Goal: Information Seeking & Learning: Learn about a topic

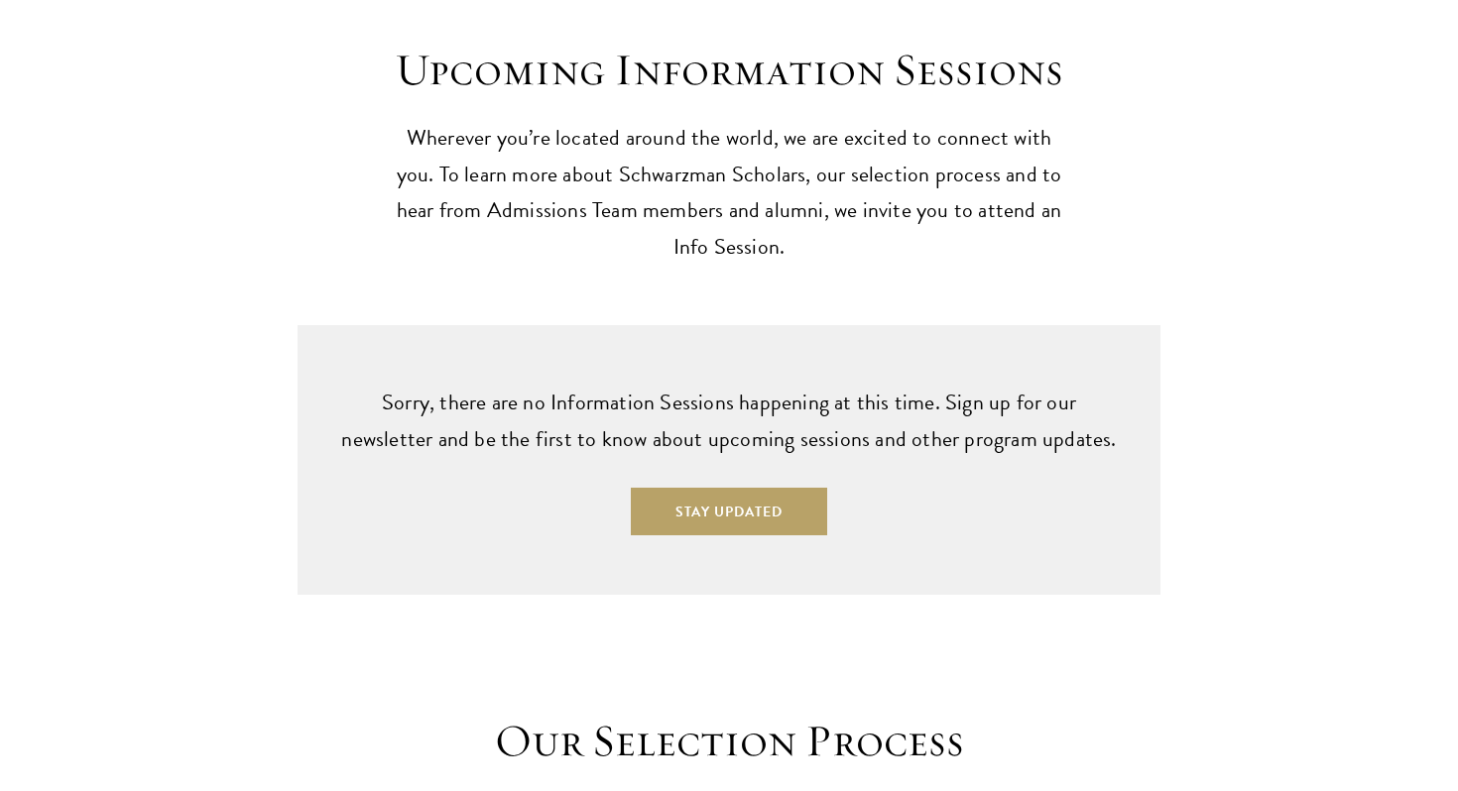
scroll to position [5896, 0]
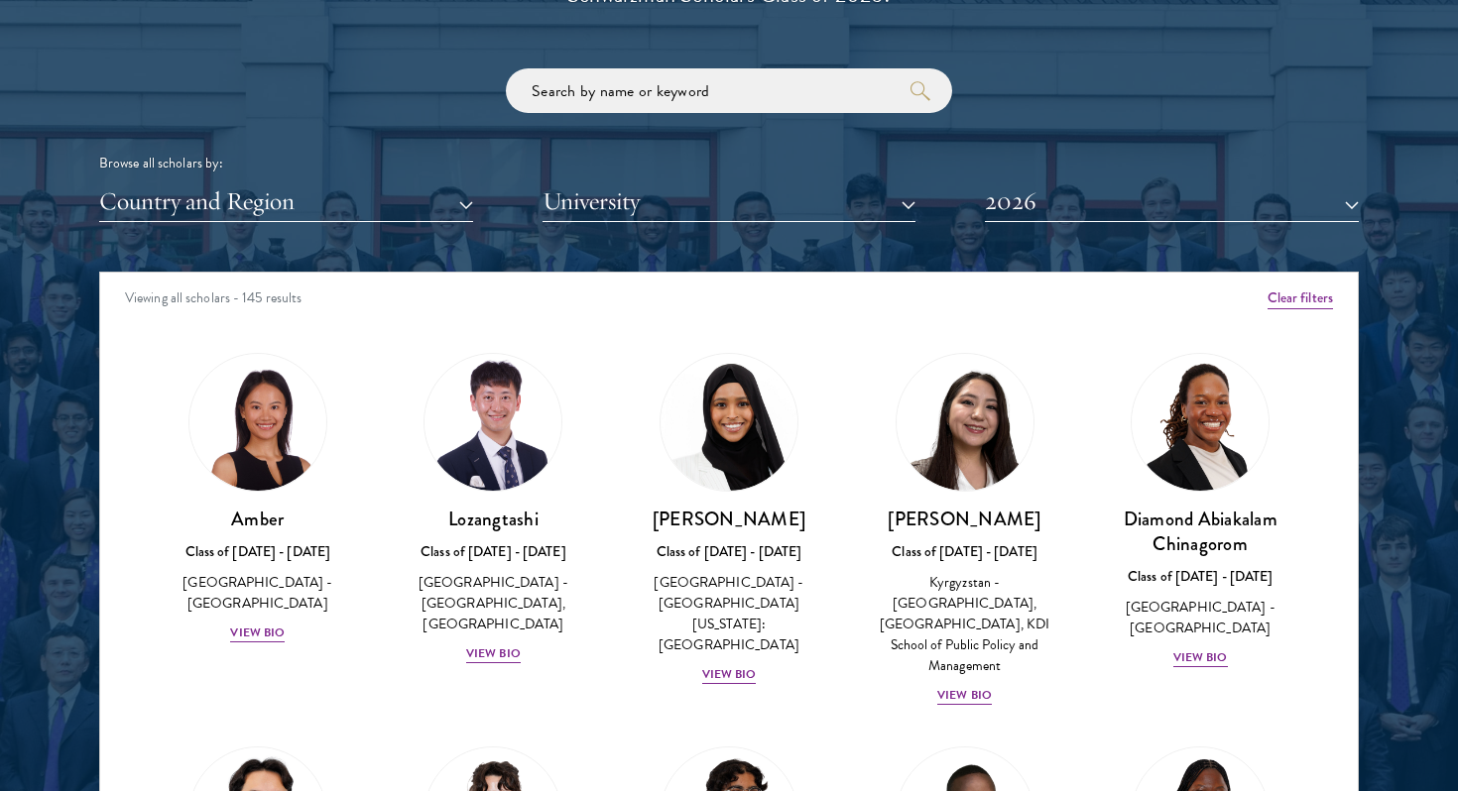
scroll to position [7, 0]
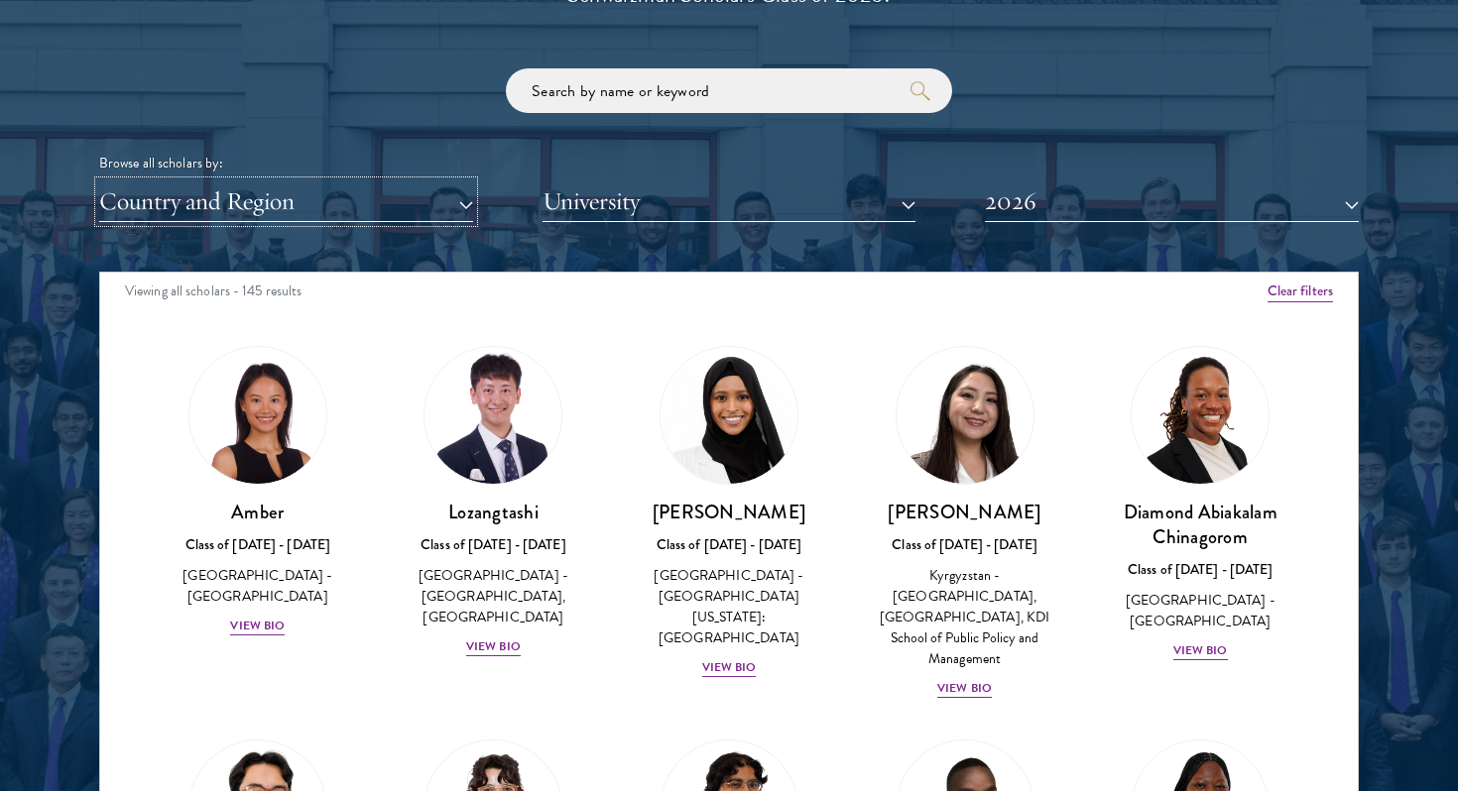
click at [423, 190] on button "Country and Region" at bounding box center [286, 201] width 374 height 41
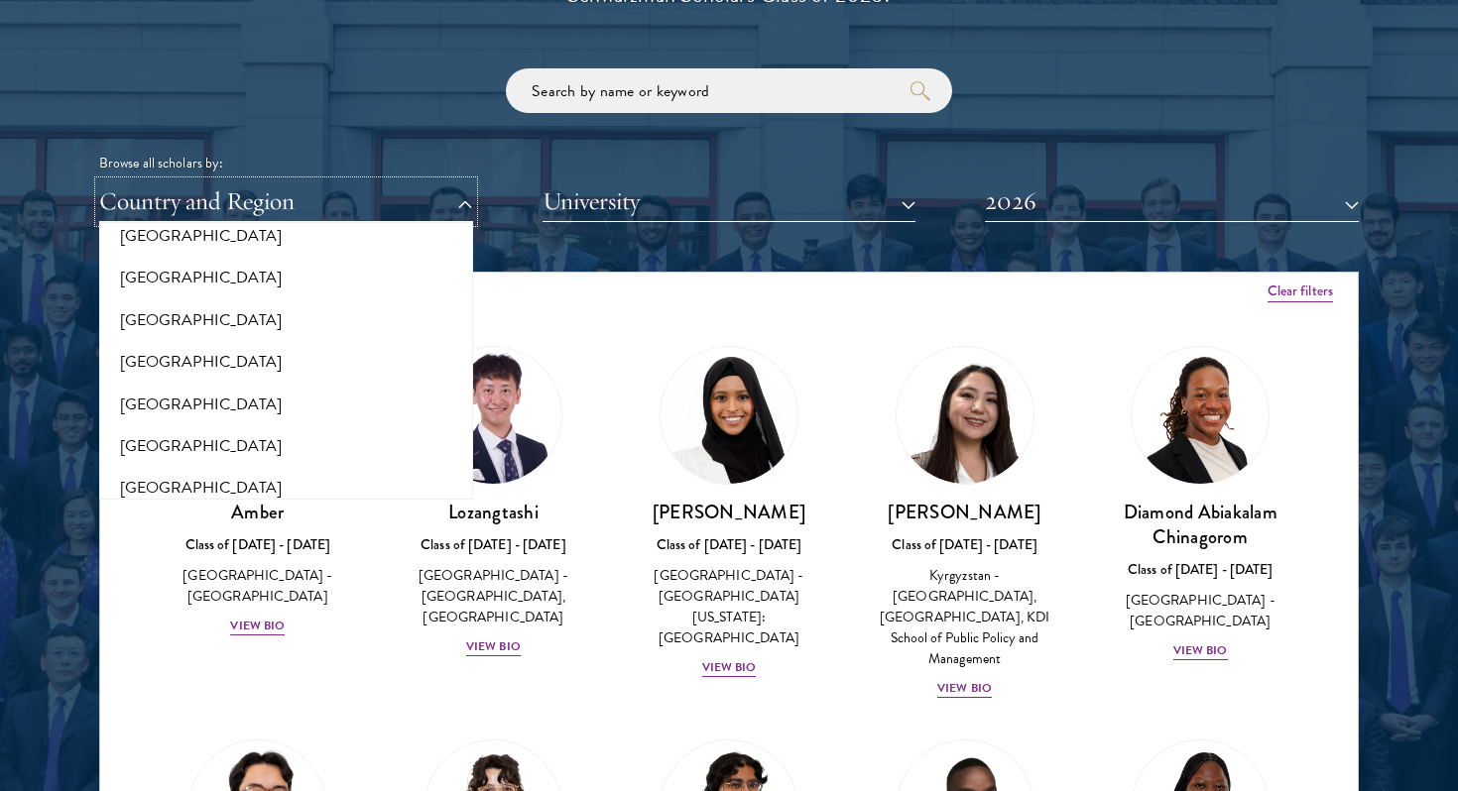
scroll to position [3448, 0]
click at [301, 386] on button "[GEOGRAPHIC_DATA]" at bounding box center [286, 403] width 362 height 42
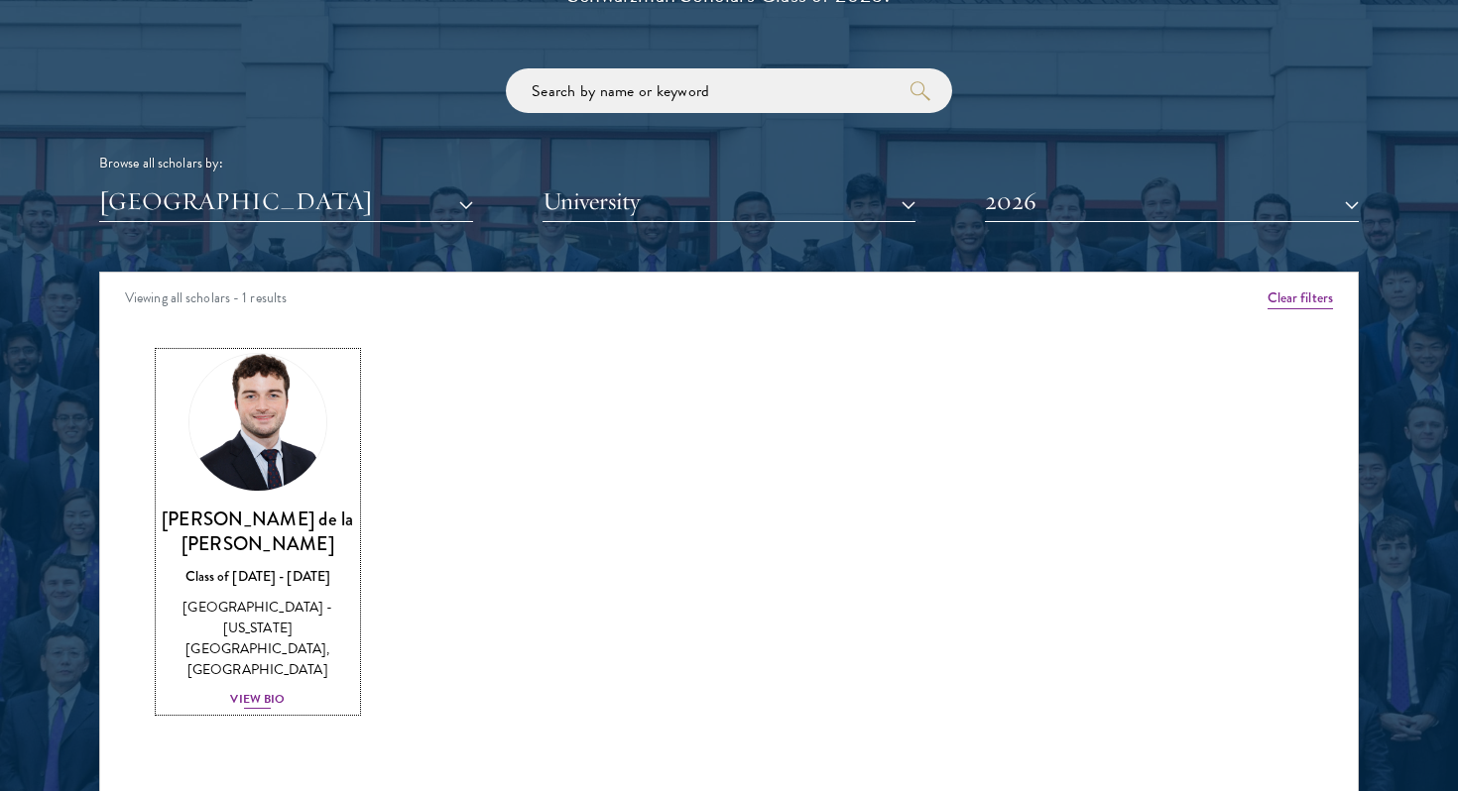
click at [267, 690] on div "View Bio" at bounding box center [257, 699] width 55 height 19
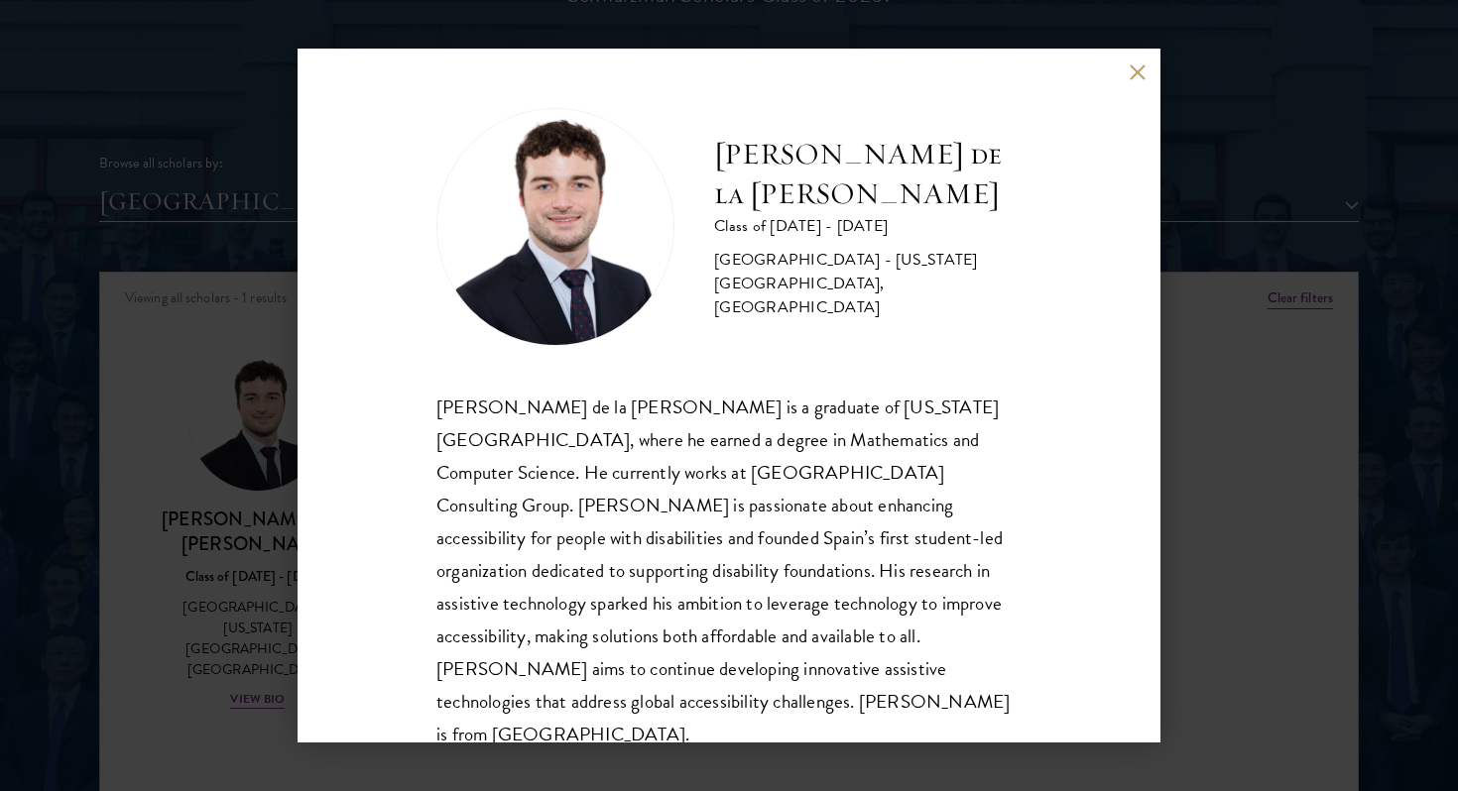
scroll to position [2, 0]
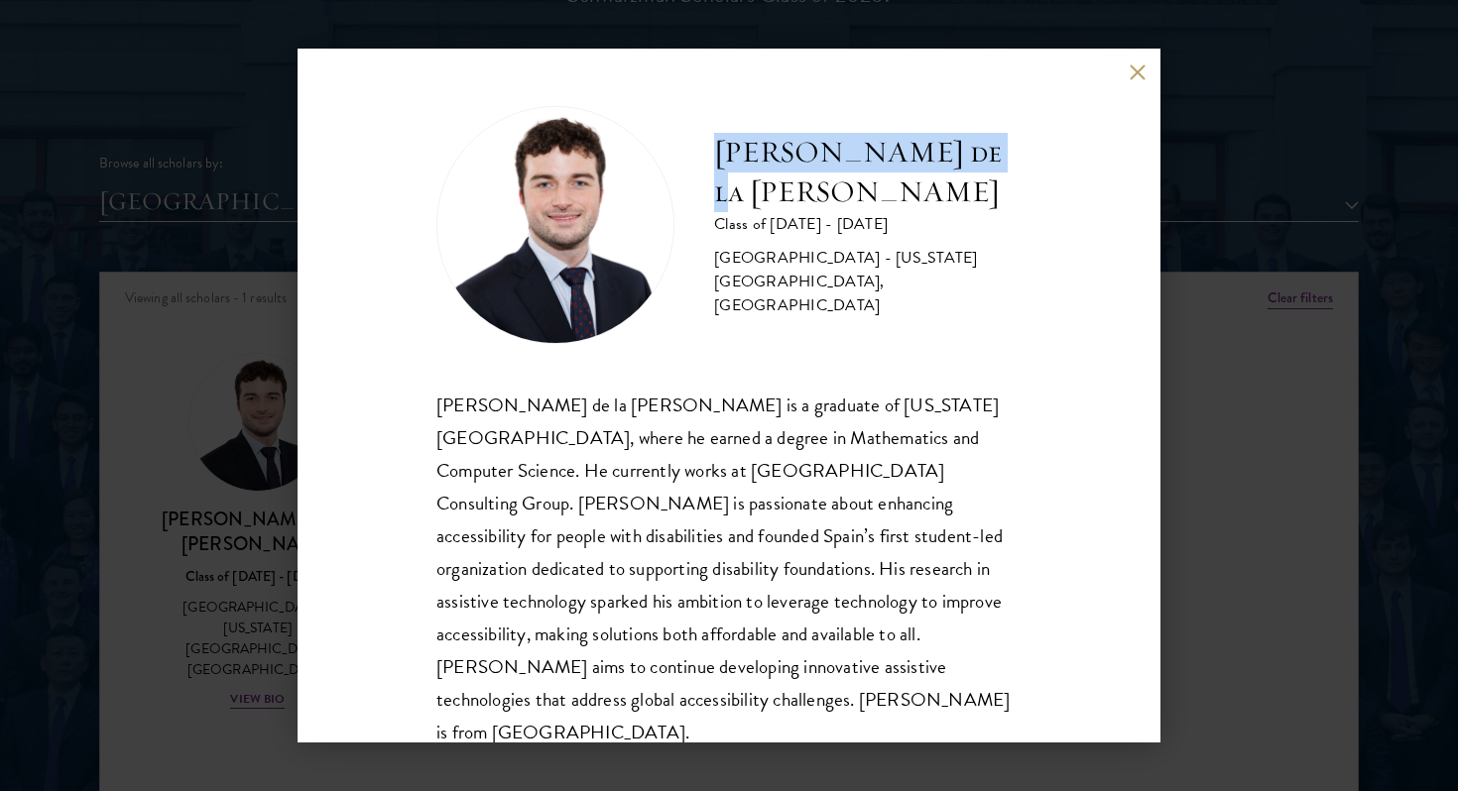
drag, startPoint x: 721, startPoint y: 196, endPoint x: 1005, endPoint y: 208, distance: 283.9
click at [1005, 208] on div "Gonzalo de la Cruz Class of 2025 - 2026 Spain - New York University, Abu Dhabi" at bounding box center [728, 225] width 585 height 238
copy h2 "Gonzalo de la Cruz"
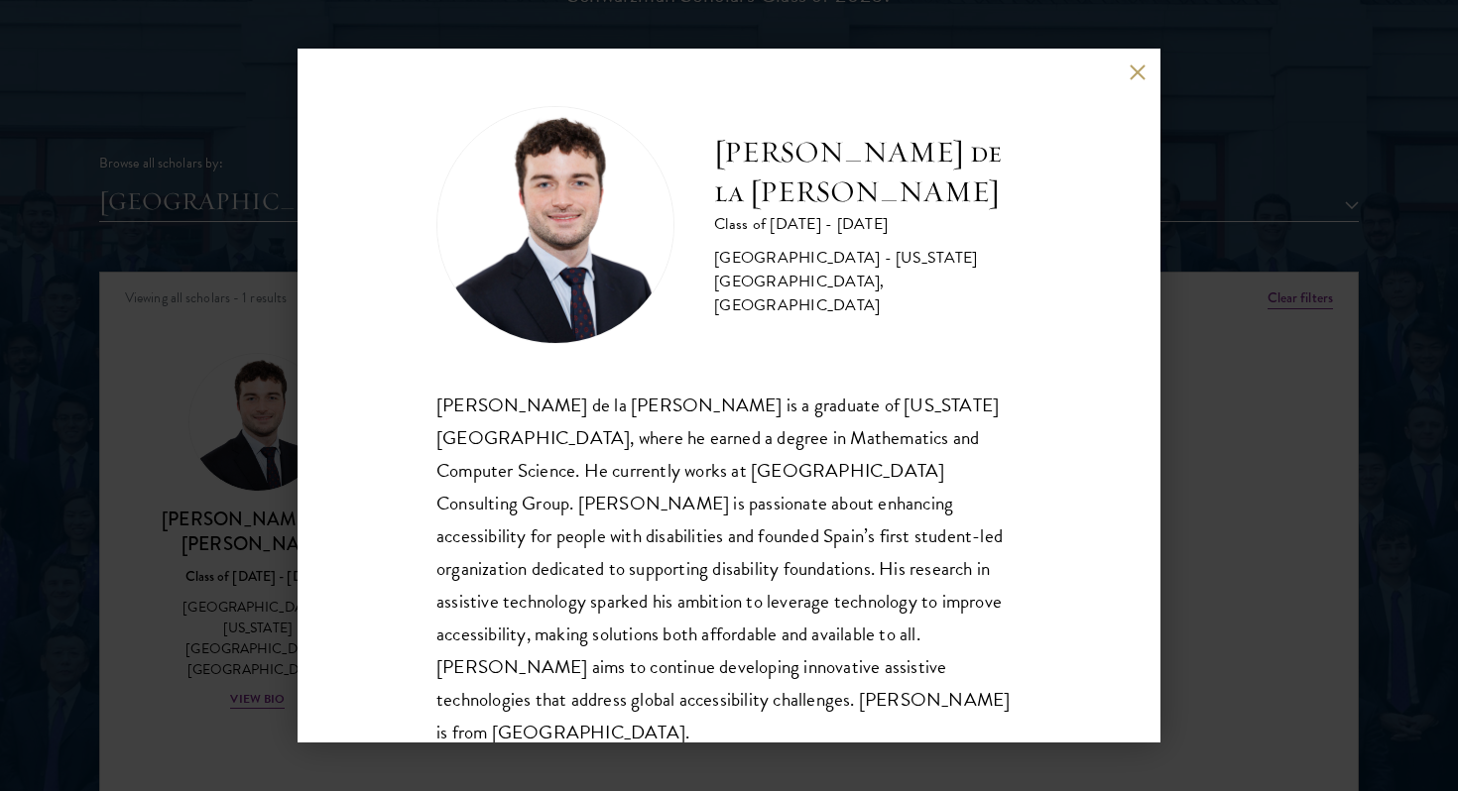
click at [234, 197] on div "Gonzalo de la Cruz Class of 2025 - 2026 Spain - New York University, Abu Dhabi …" at bounding box center [729, 395] width 1458 height 791
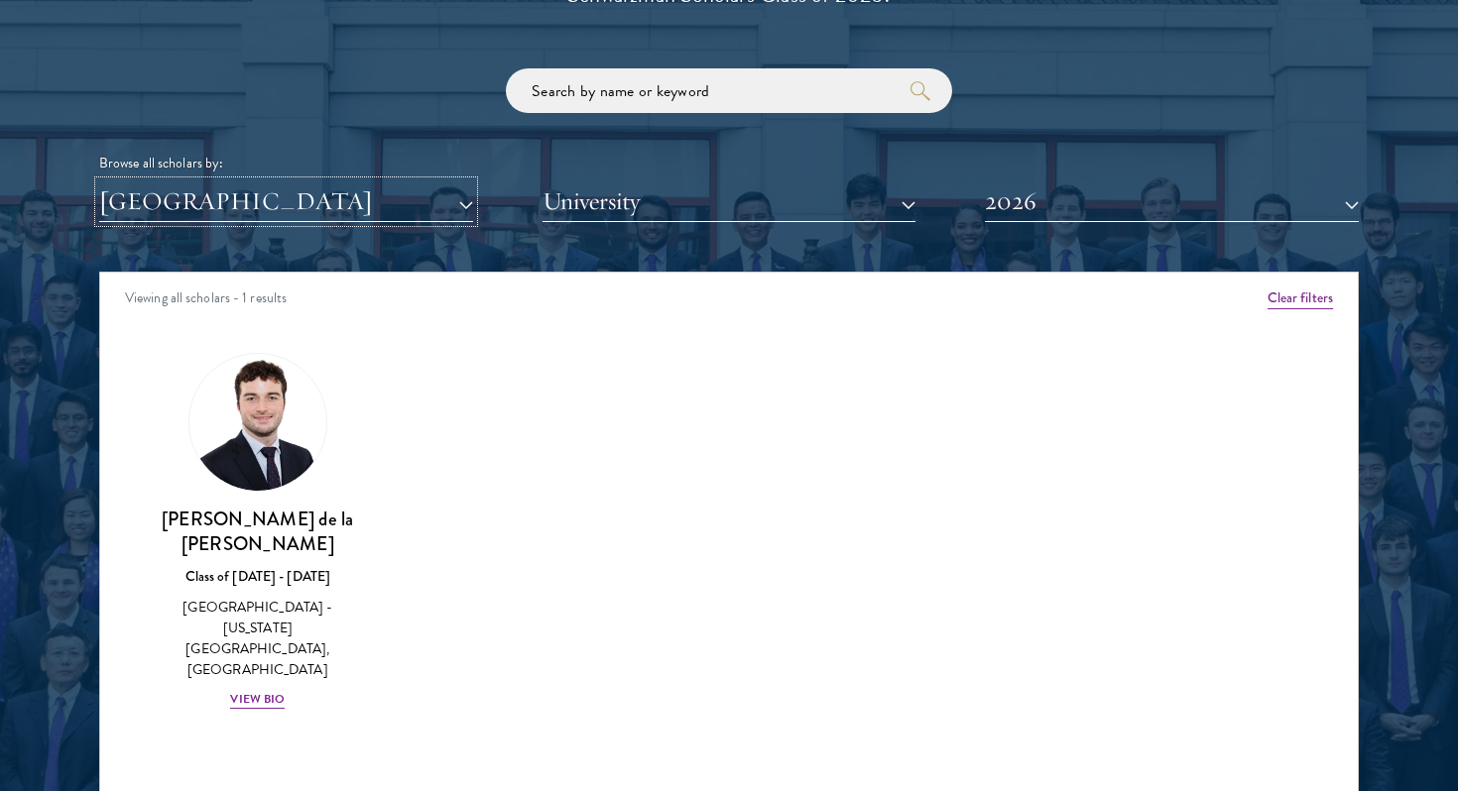
click at [309, 193] on button "[GEOGRAPHIC_DATA]" at bounding box center [286, 201] width 374 height 41
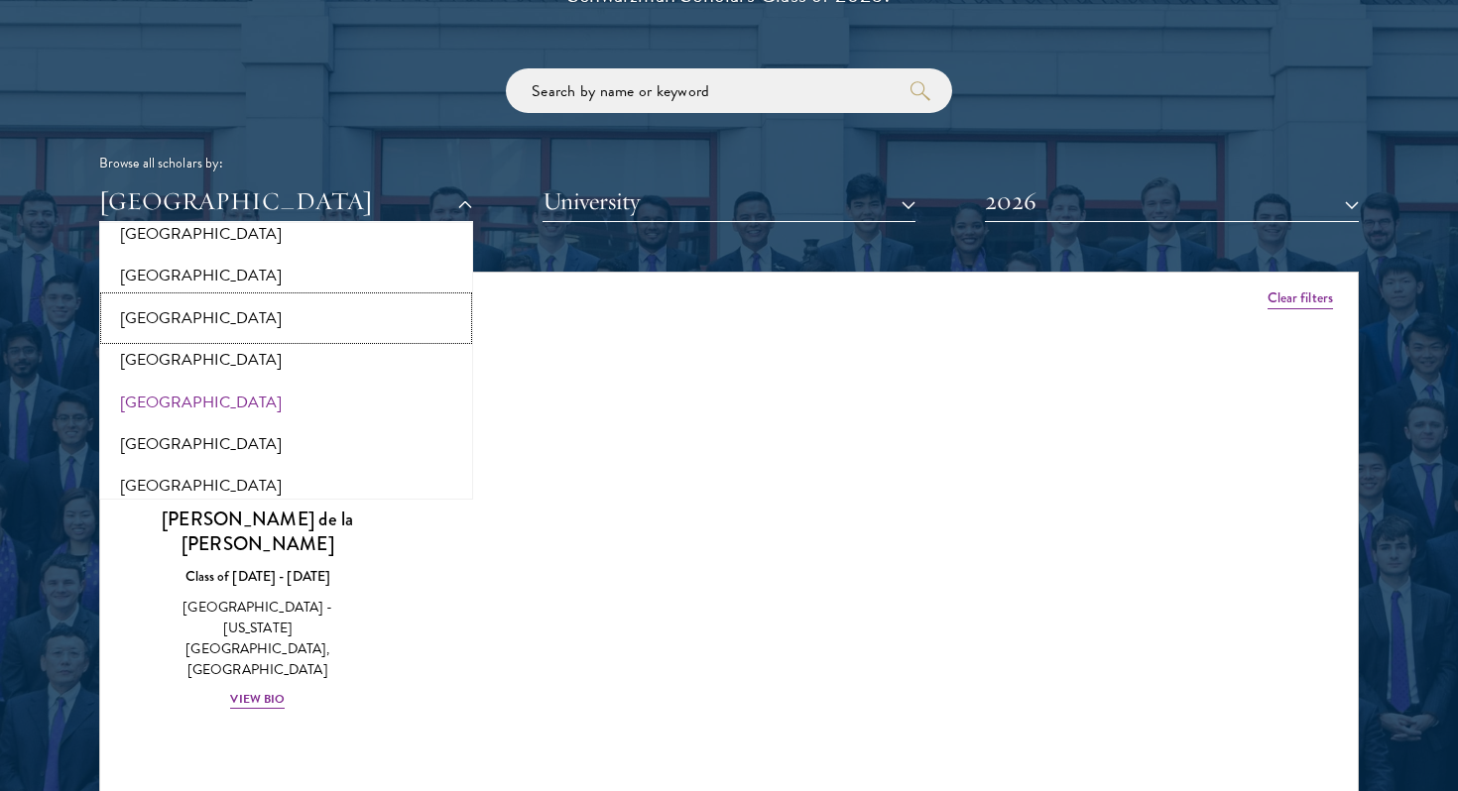
click at [283, 298] on button "South Korea" at bounding box center [286, 319] width 362 height 42
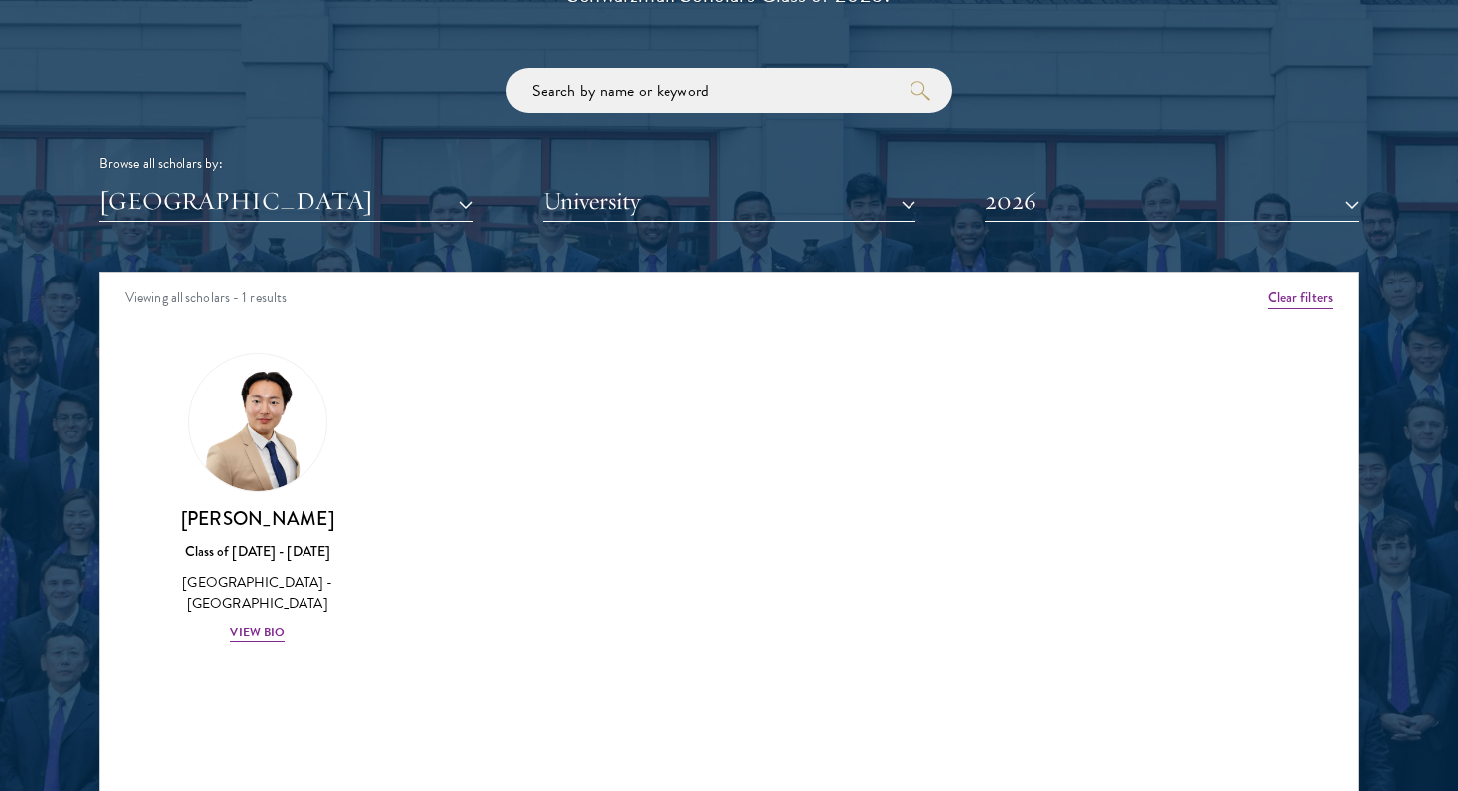
click at [323, 241] on div "Scholar Directory Congratulations and welcome to the Schwarzman Scholars Class …" at bounding box center [729, 362] width 1260 height 1009
click at [349, 210] on button "South Korea" at bounding box center [286, 201] width 374 height 41
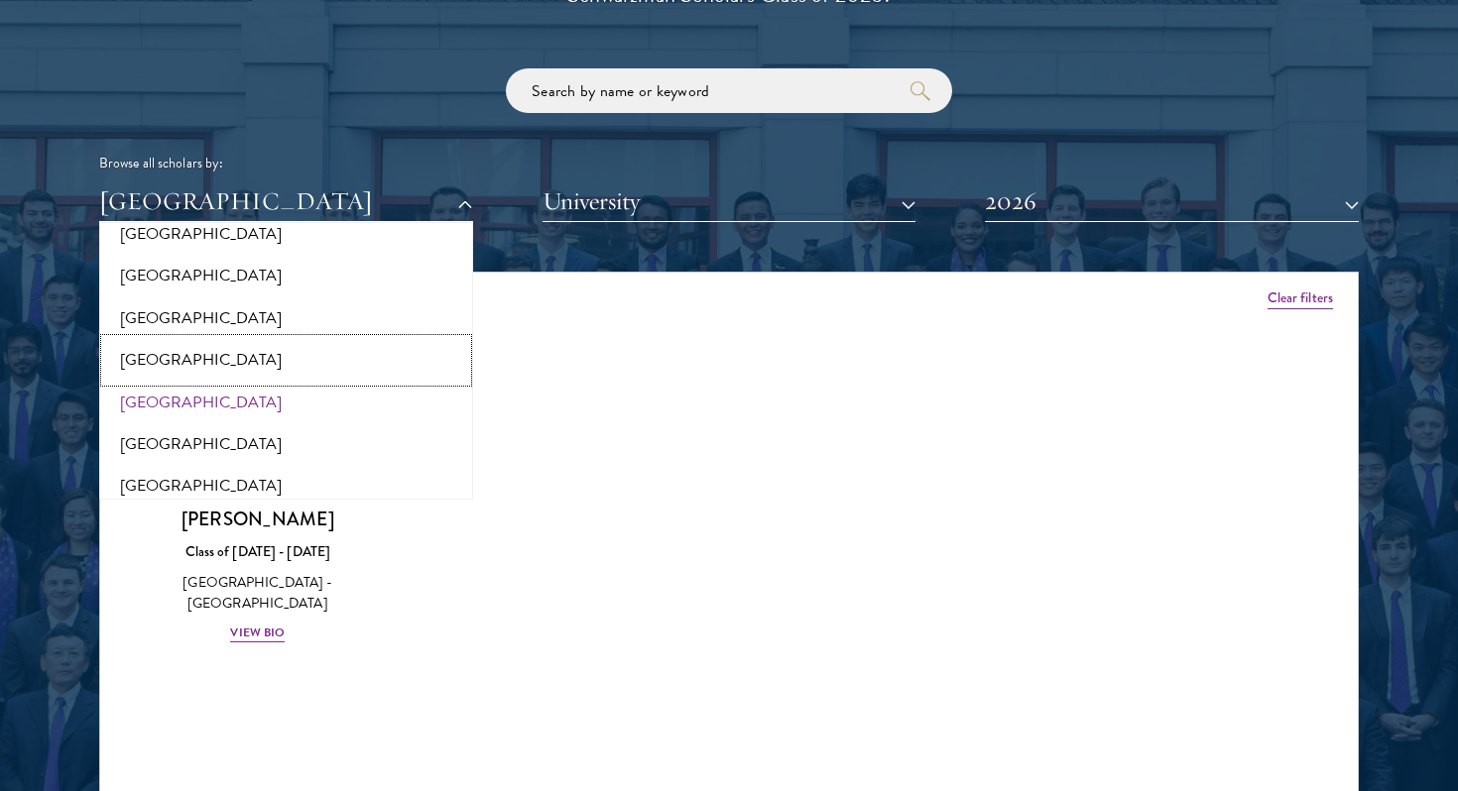
click at [298, 339] on button "[GEOGRAPHIC_DATA]" at bounding box center [286, 360] width 362 height 42
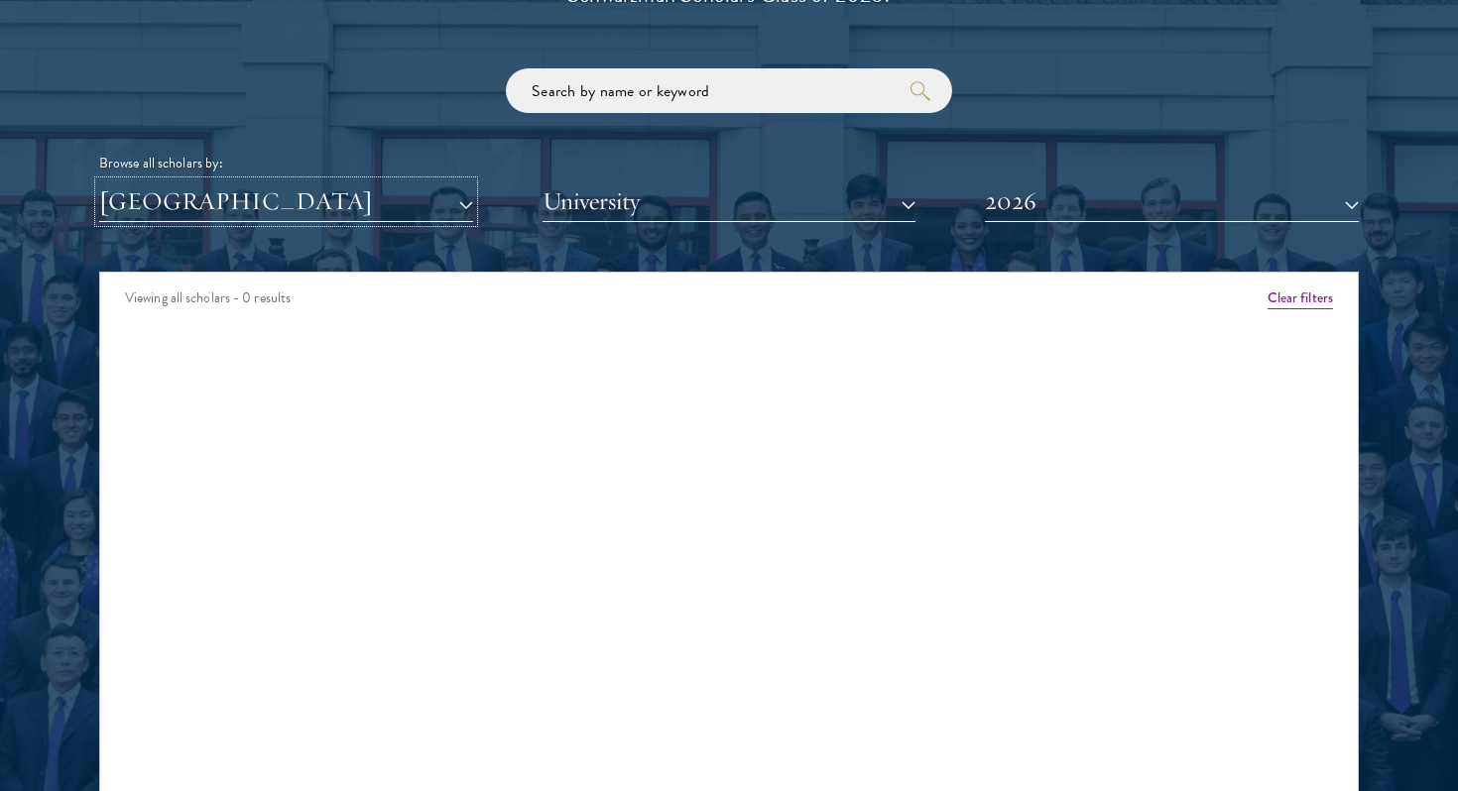
click at [297, 217] on button "[GEOGRAPHIC_DATA]" at bounding box center [286, 201] width 374 height 41
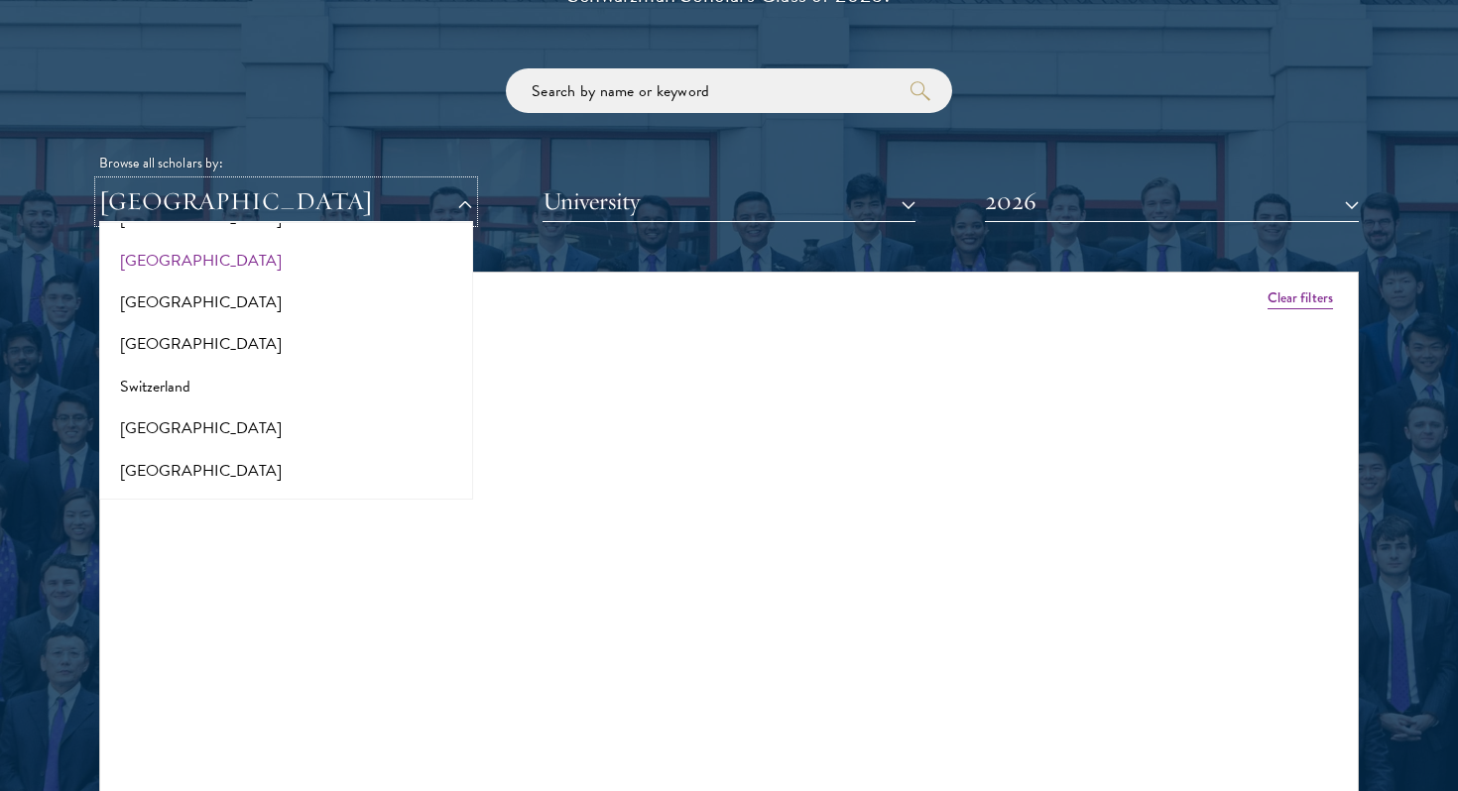
scroll to position [3613, 0]
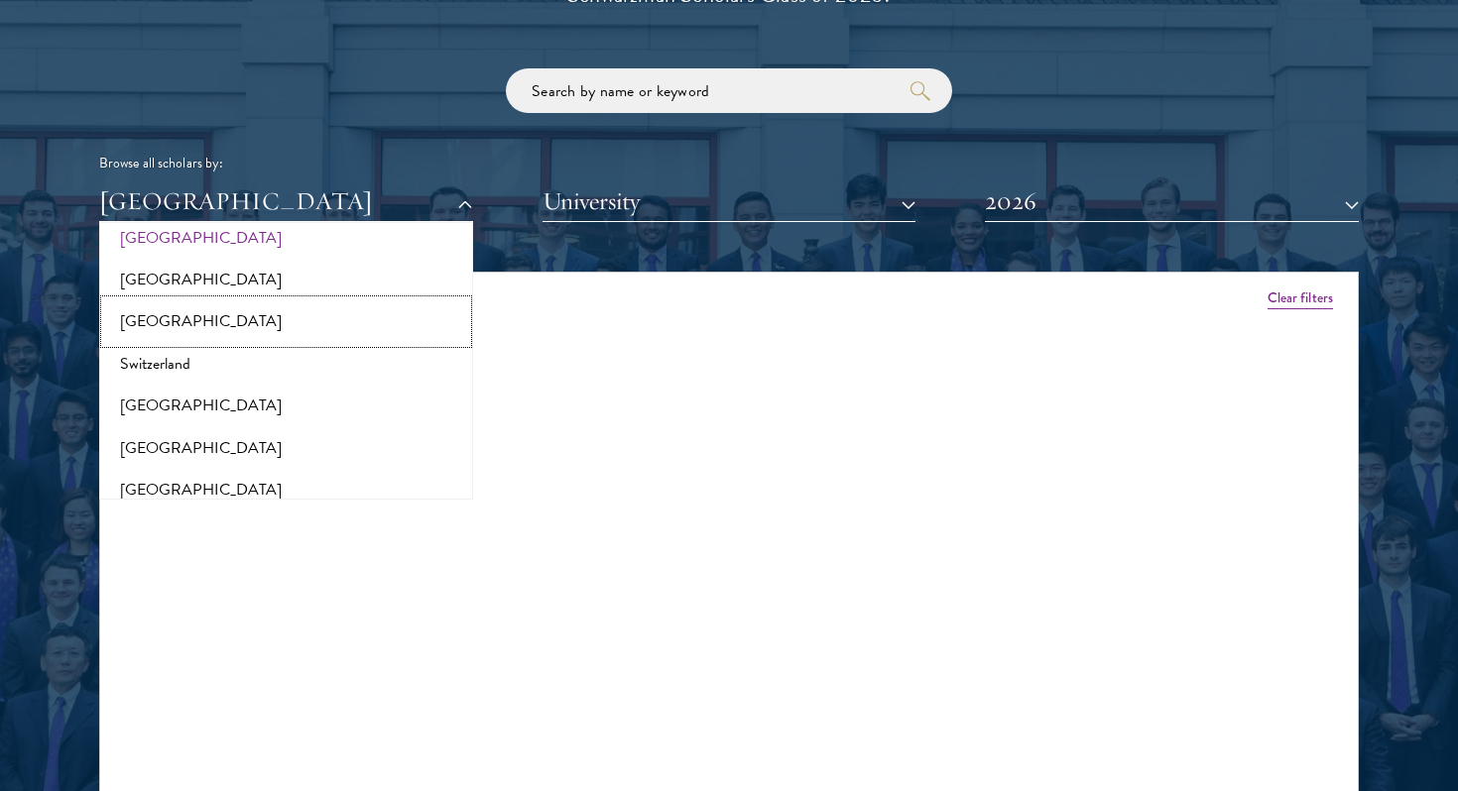
click at [265, 319] on button "[GEOGRAPHIC_DATA]" at bounding box center [286, 322] width 362 height 42
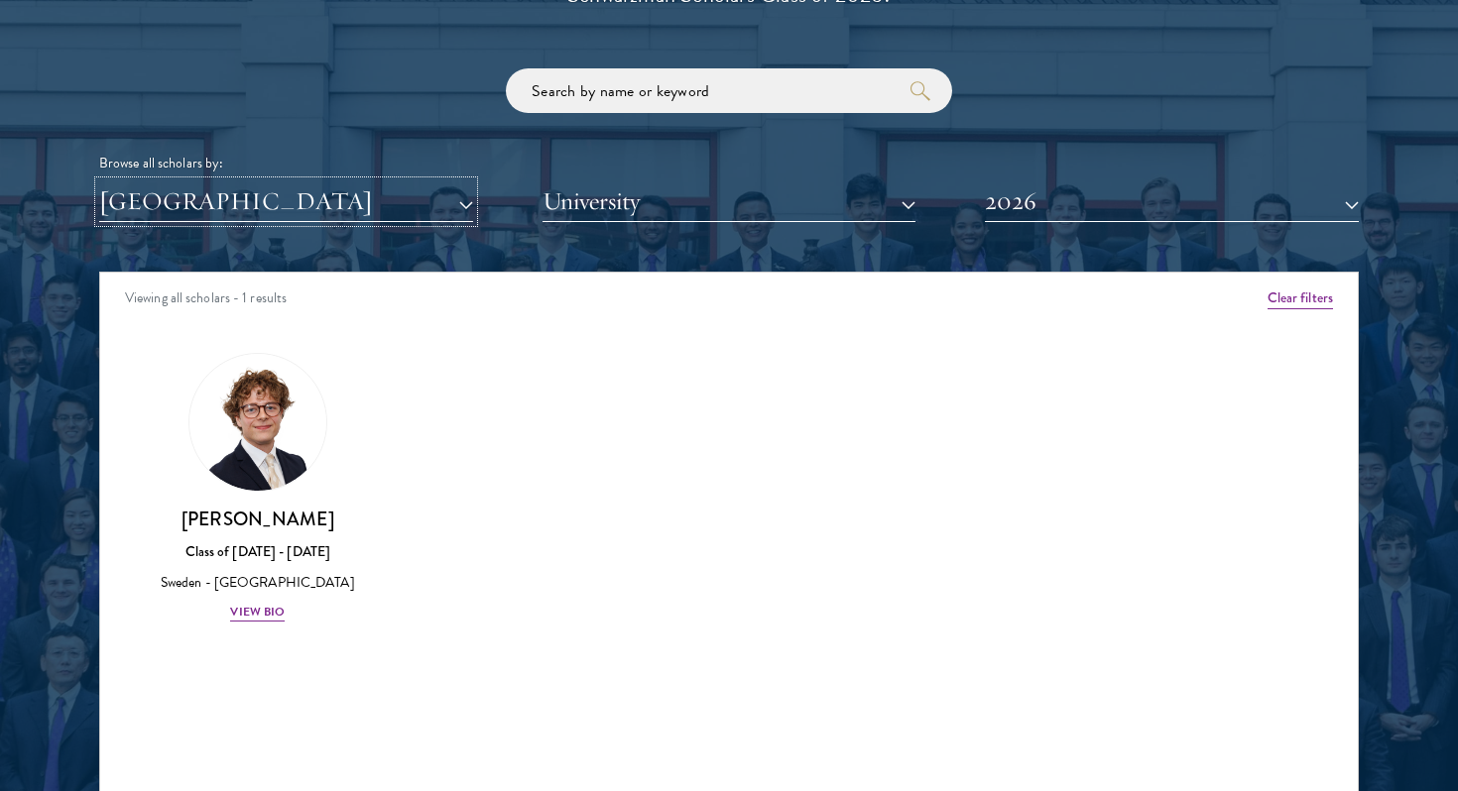
click at [365, 210] on button "[GEOGRAPHIC_DATA]" at bounding box center [286, 201] width 374 height 41
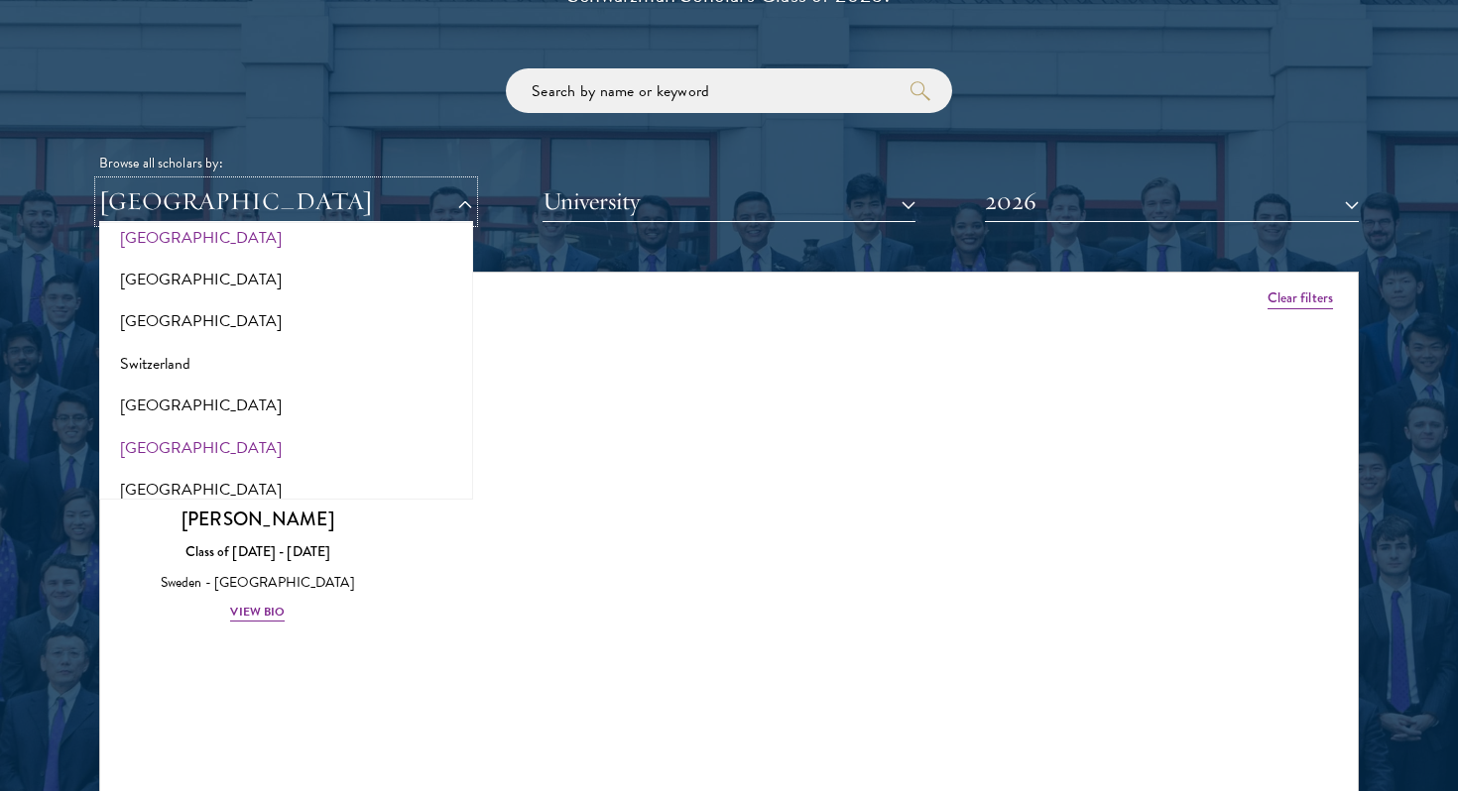
scroll to position [3730, 0]
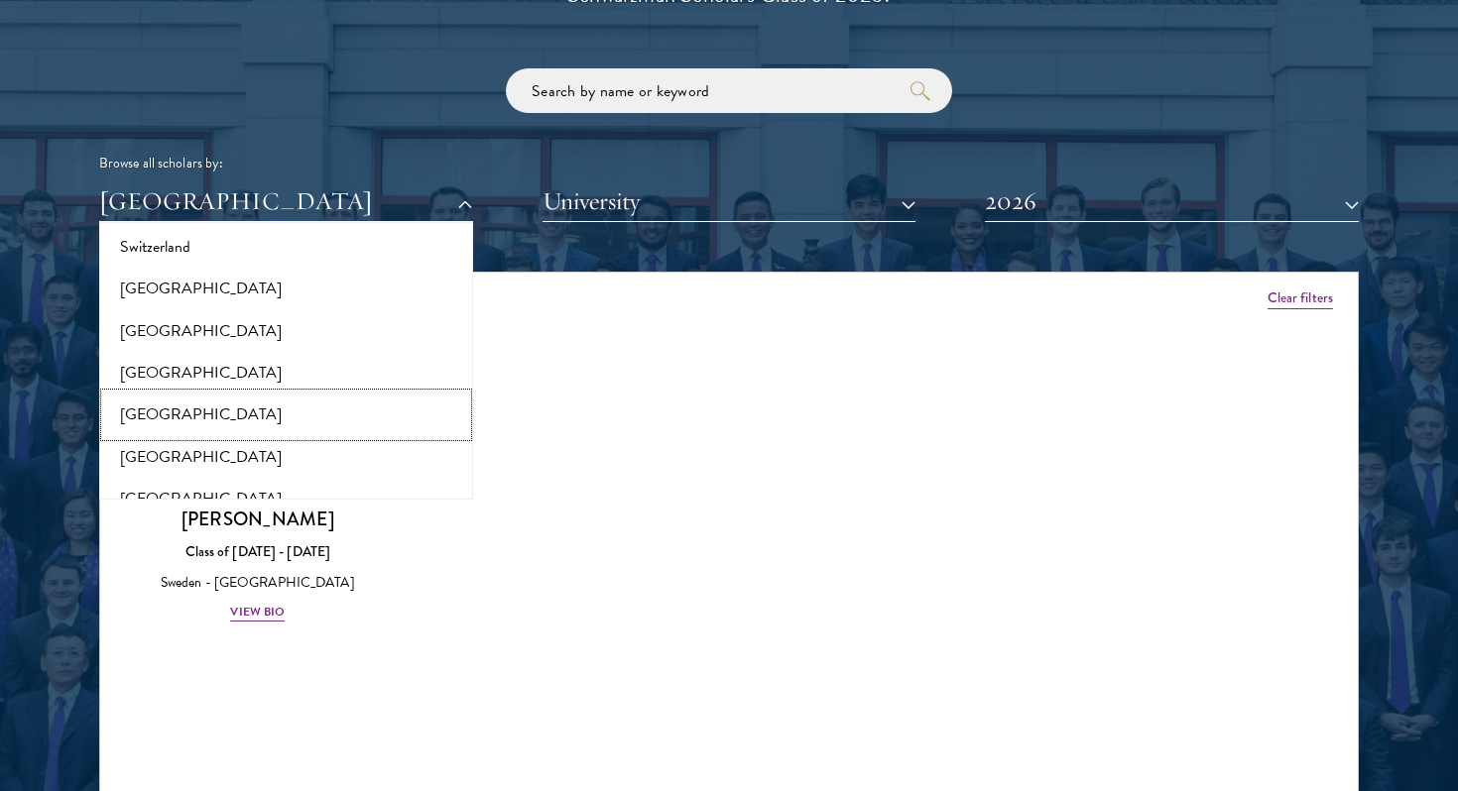
click at [305, 394] on button "[GEOGRAPHIC_DATA]" at bounding box center [286, 415] width 362 height 42
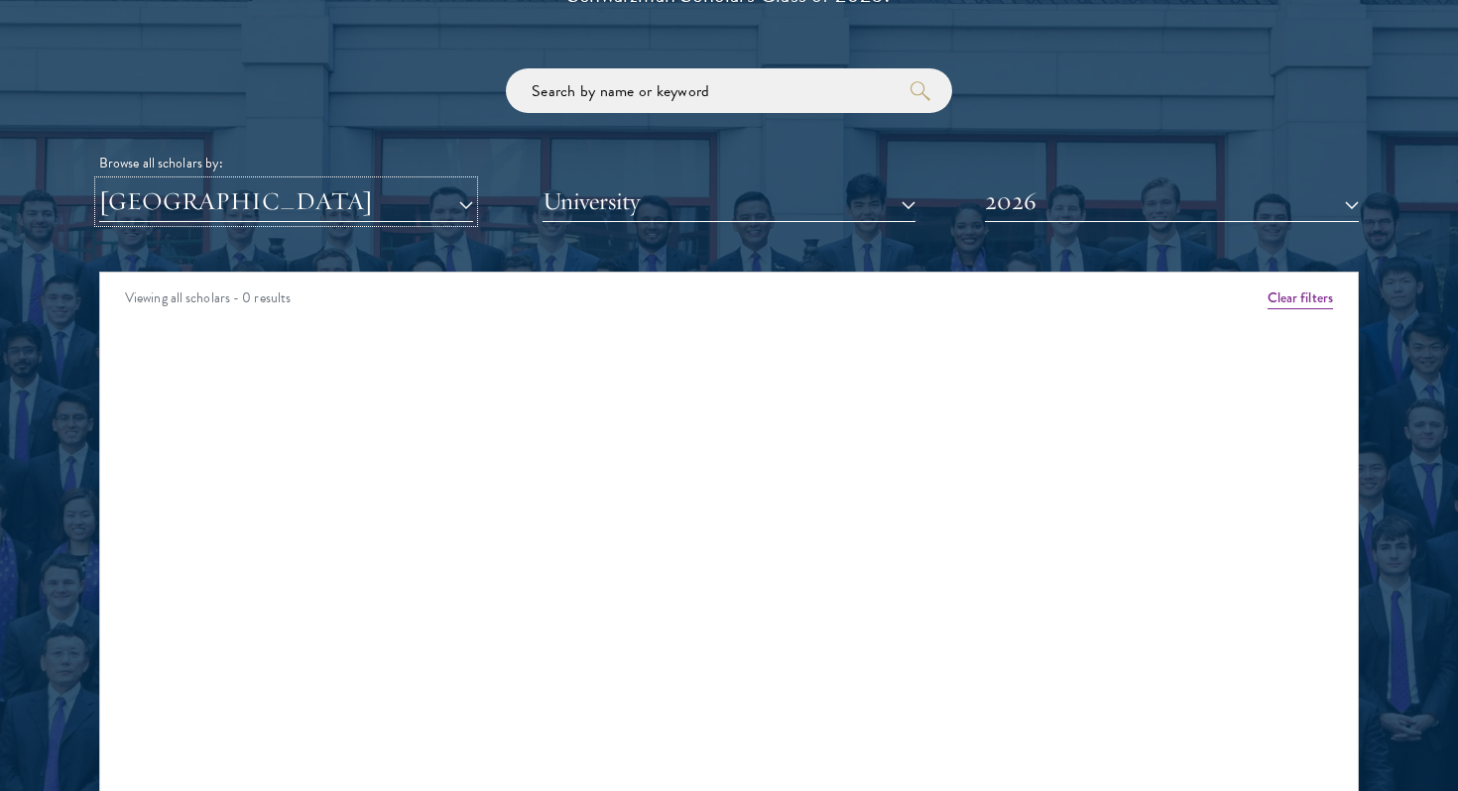
click at [358, 213] on button "[GEOGRAPHIC_DATA]" at bounding box center [286, 201] width 374 height 41
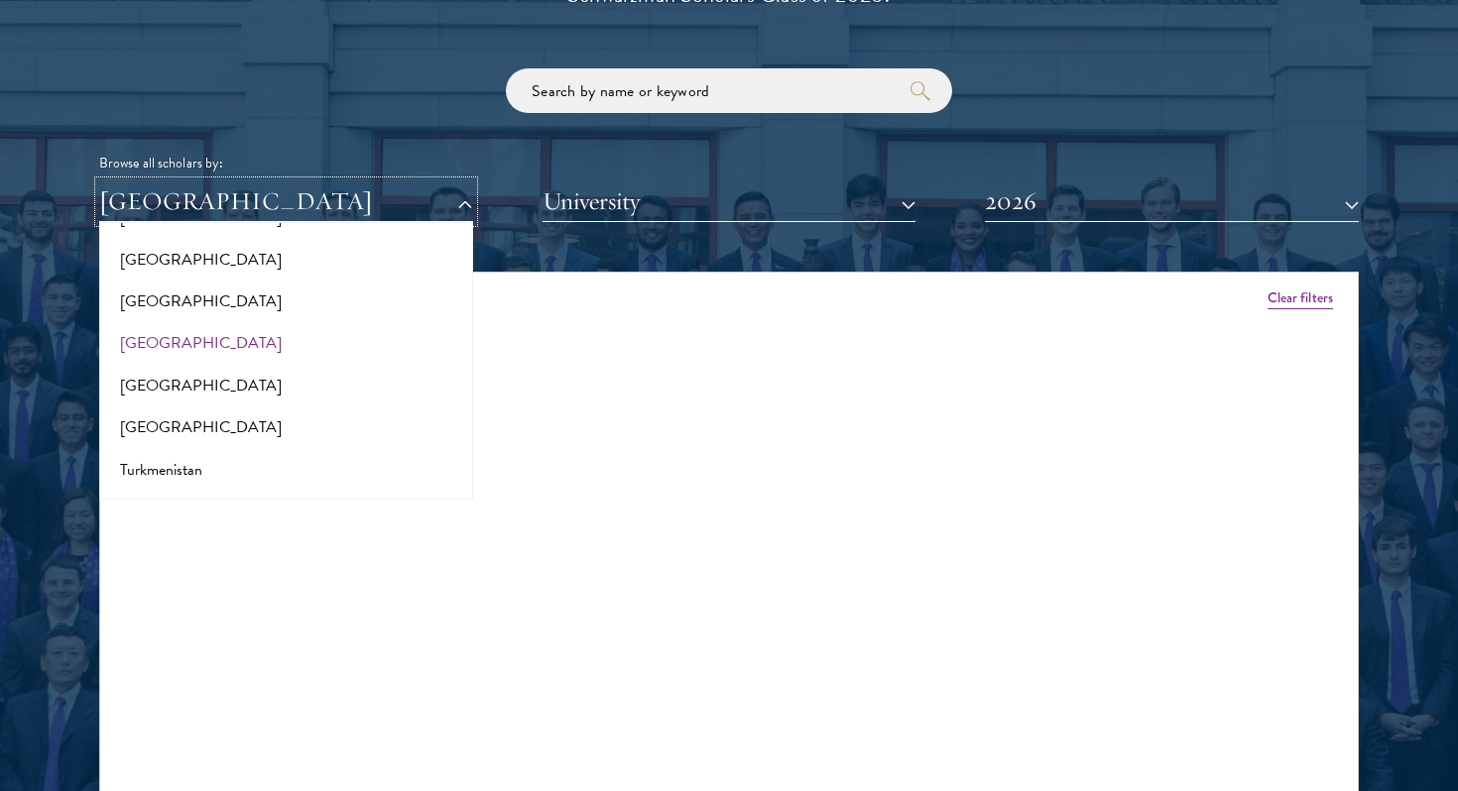
scroll to position [3823, 0]
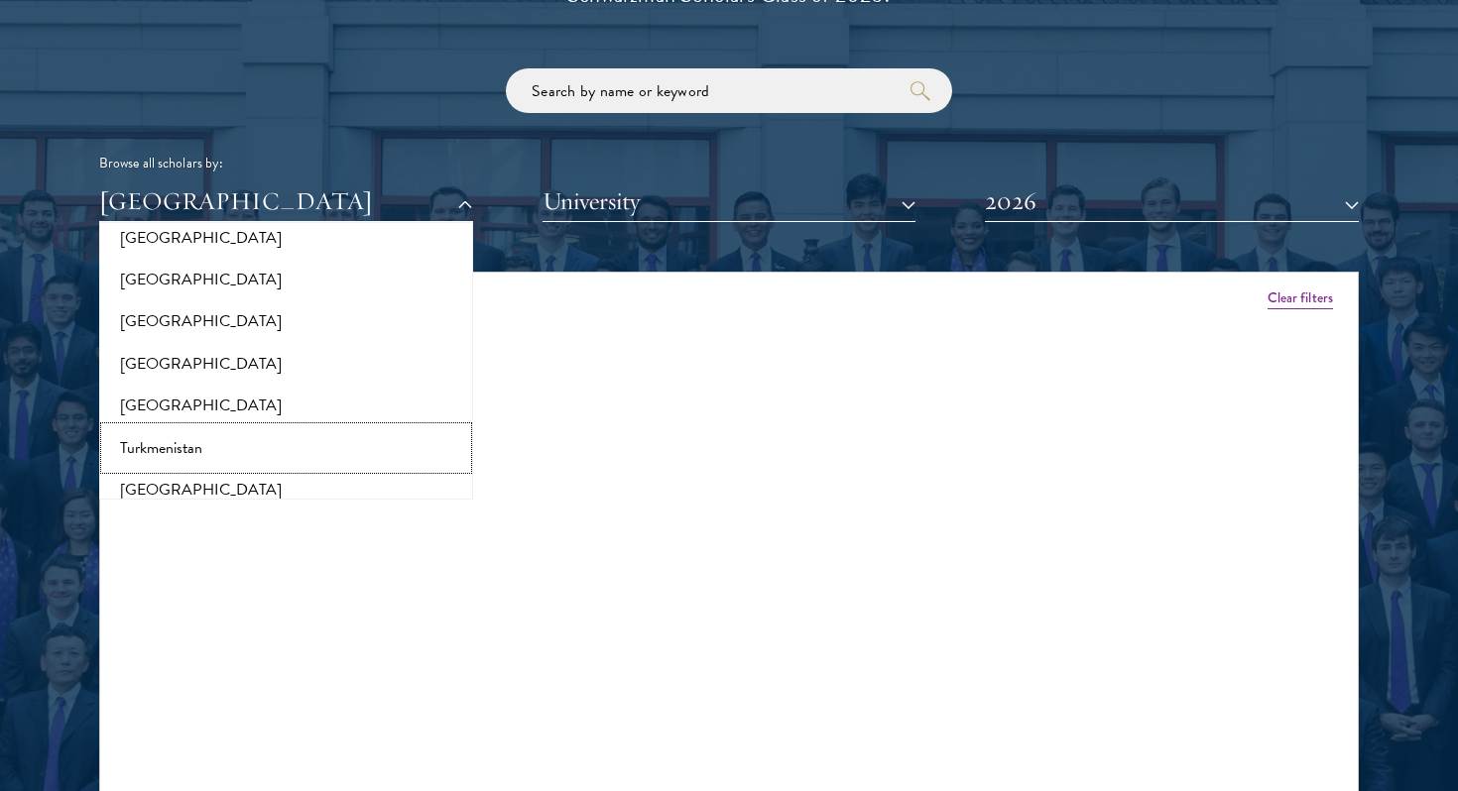
click at [305, 427] on button "Turkmenistan" at bounding box center [286, 448] width 362 height 42
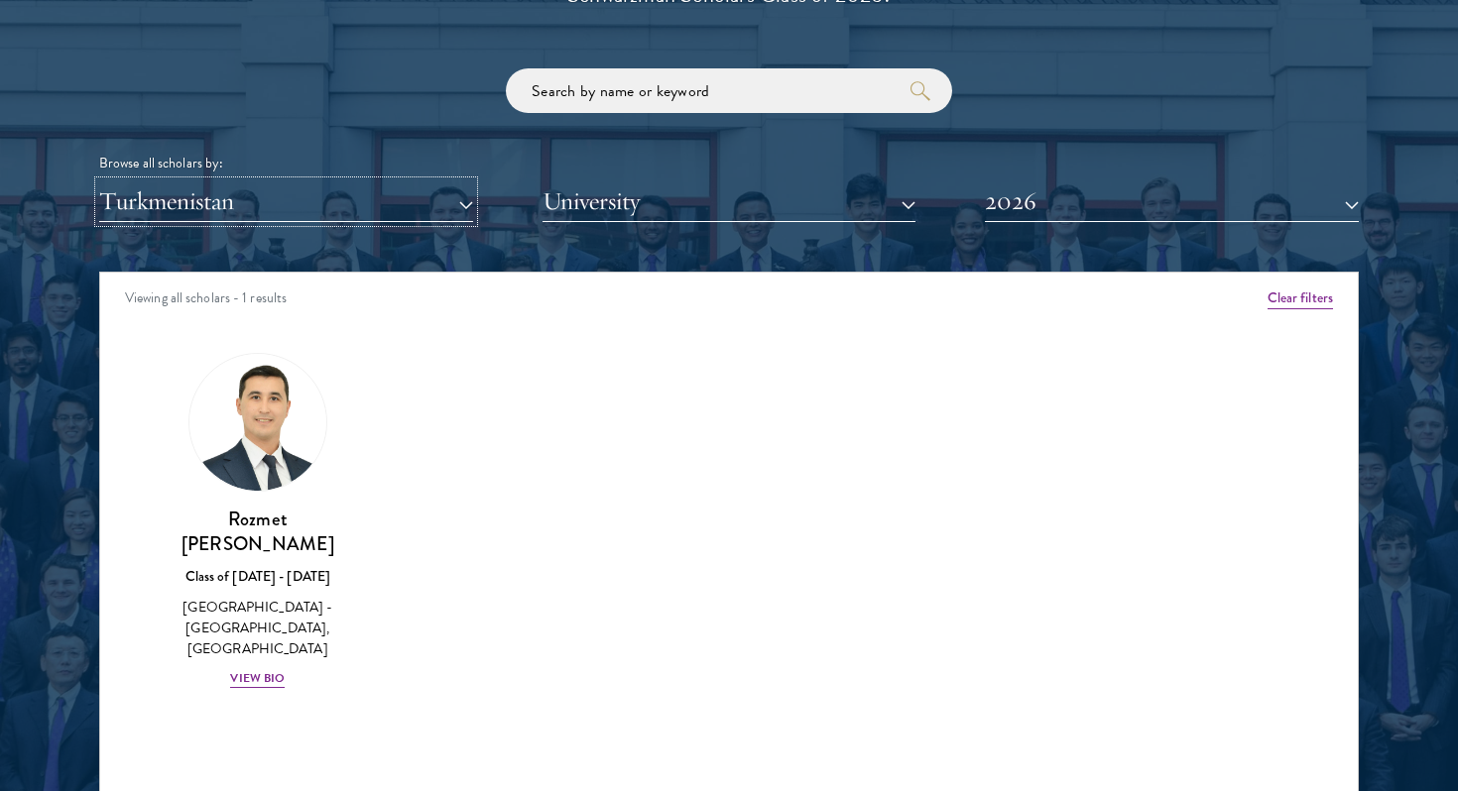
click at [329, 204] on button "Turkmenistan" at bounding box center [286, 201] width 374 height 41
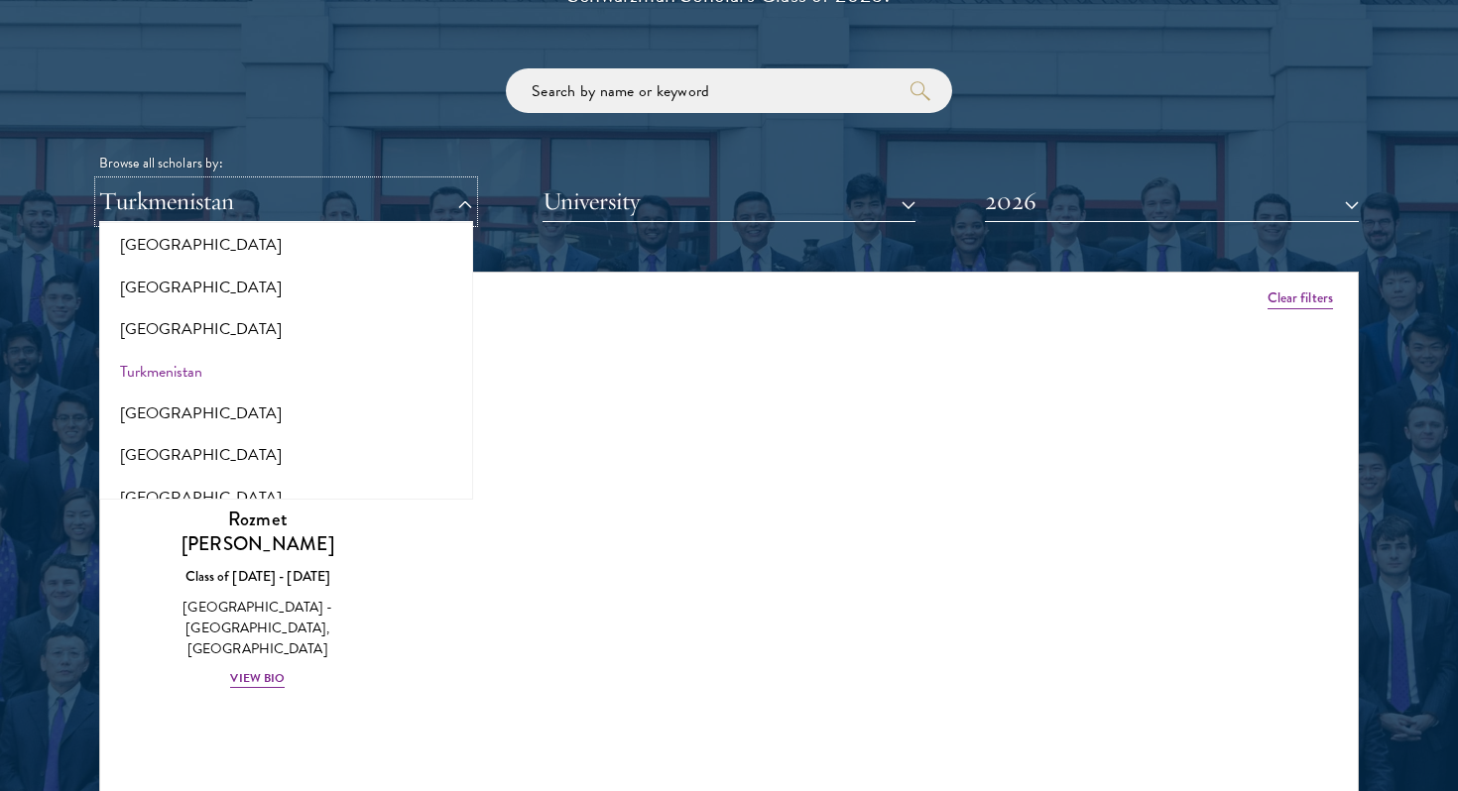
scroll to position [3964, 0]
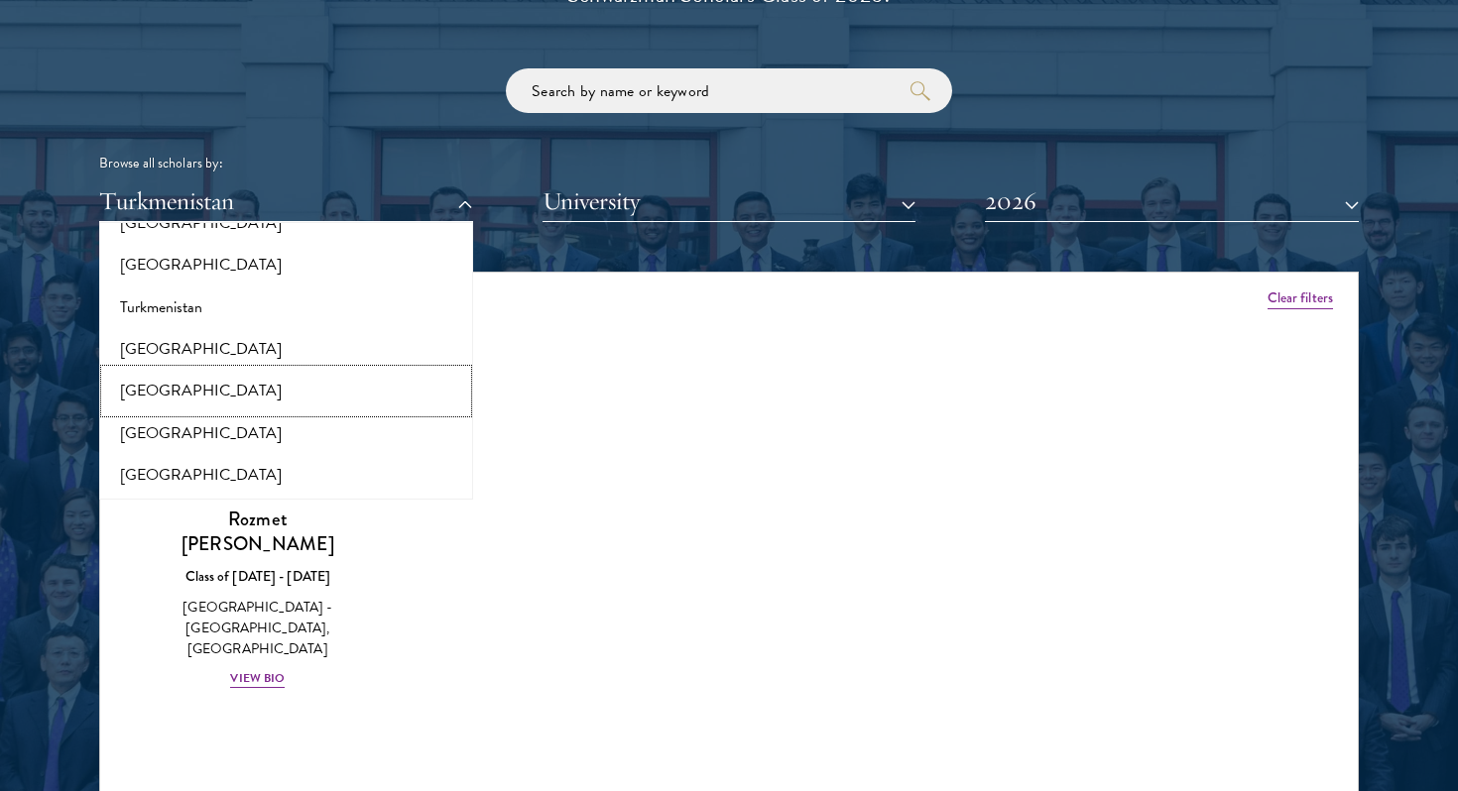
click at [278, 388] on button "[GEOGRAPHIC_DATA]" at bounding box center [286, 391] width 362 height 42
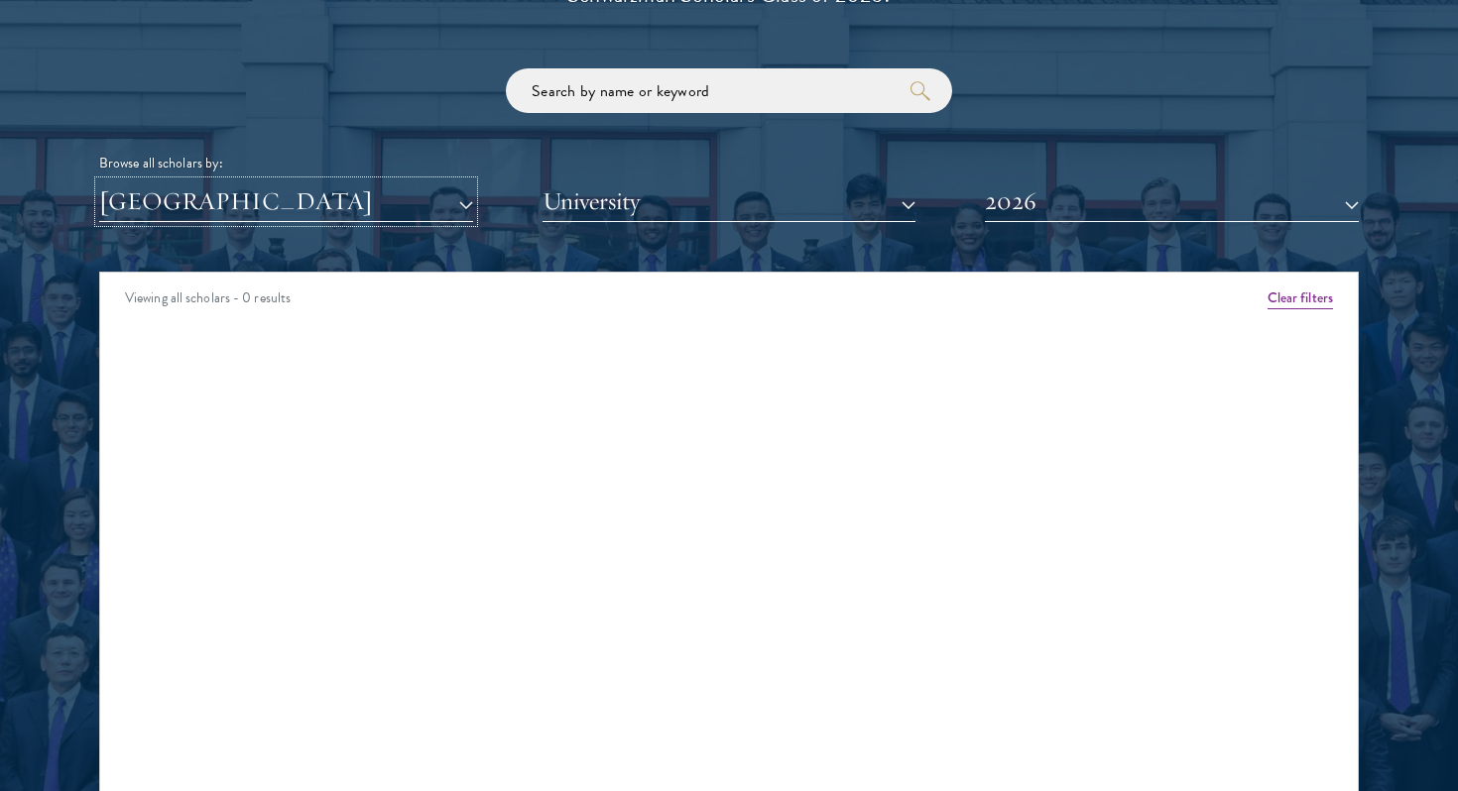
click at [301, 205] on button "[GEOGRAPHIC_DATA]" at bounding box center [286, 201] width 374 height 41
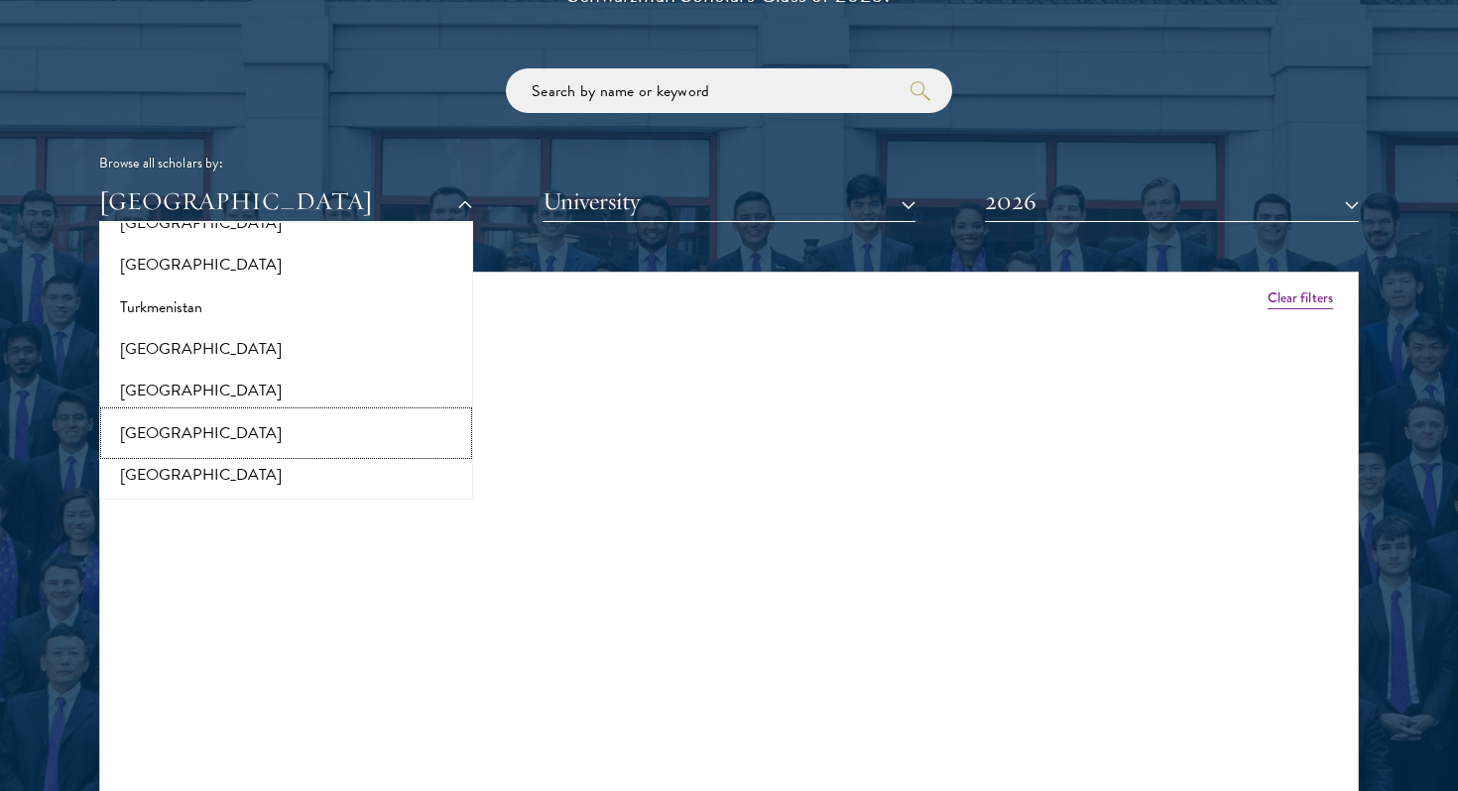
click at [273, 416] on button "[GEOGRAPHIC_DATA]" at bounding box center [286, 434] width 362 height 42
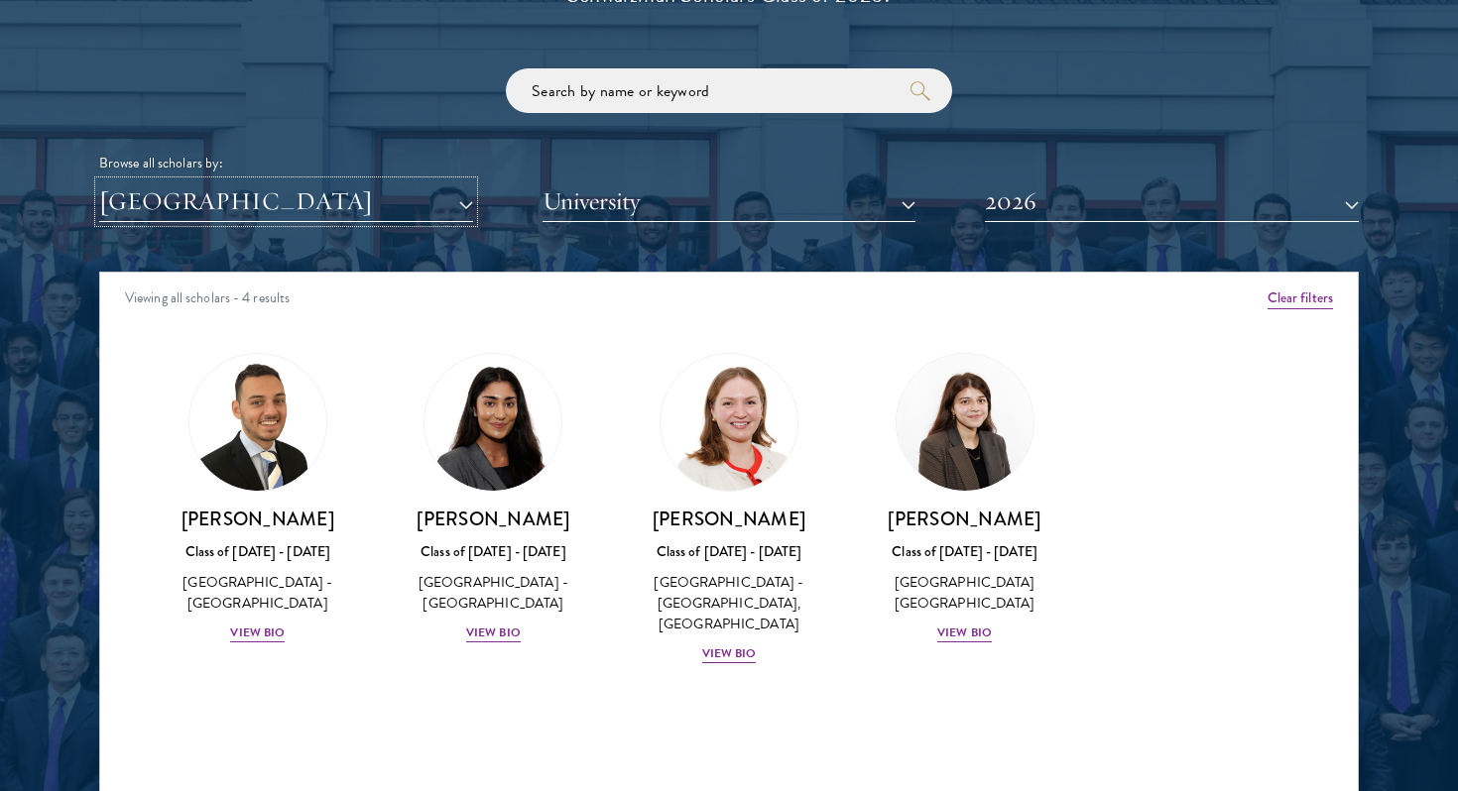
click at [333, 200] on button "[GEOGRAPHIC_DATA]" at bounding box center [286, 201] width 374 height 41
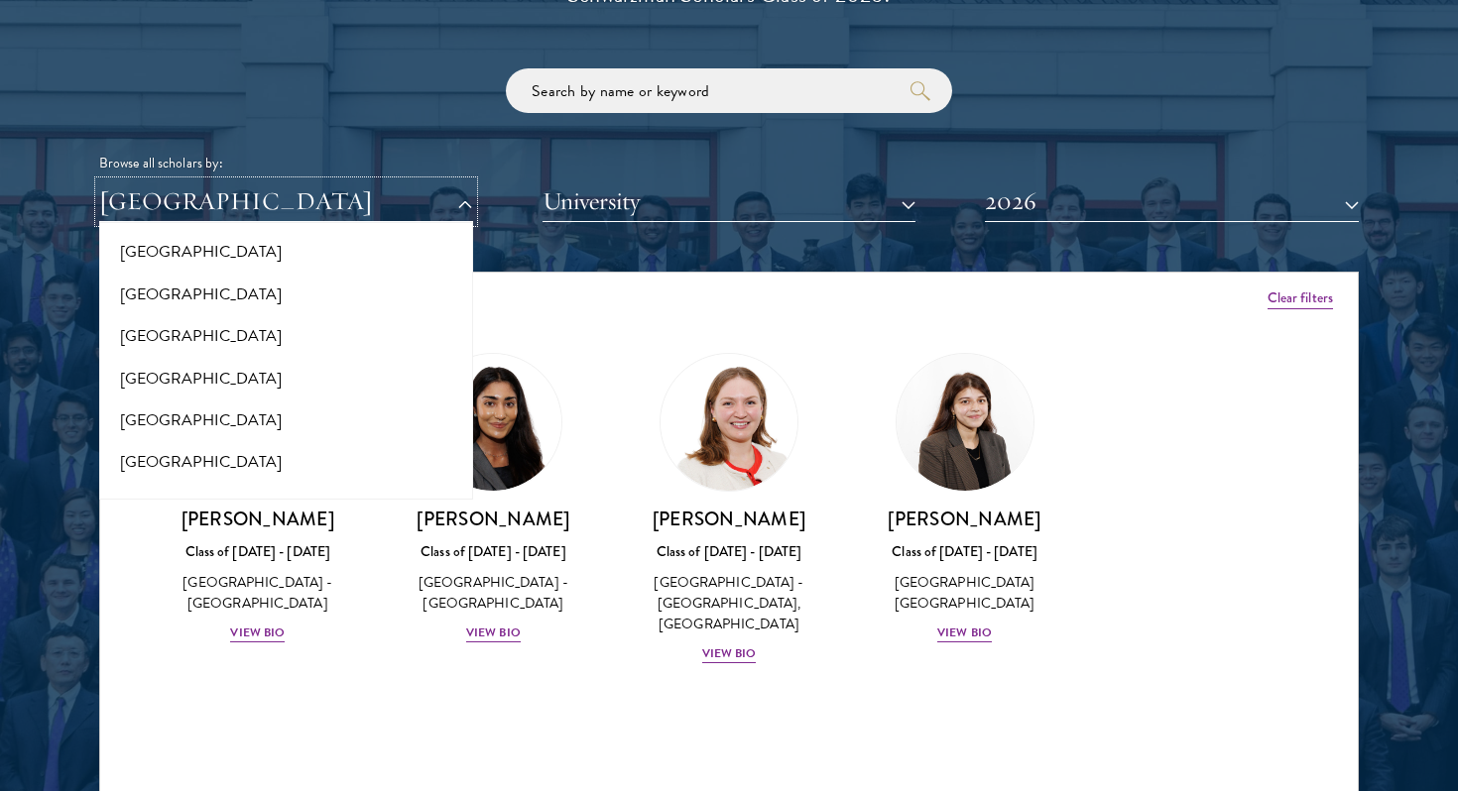
scroll to position [4098, 0]
click at [307, 325] on button "[GEOGRAPHIC_DATA]" at bounding box center [286, 341] width 362 height 42
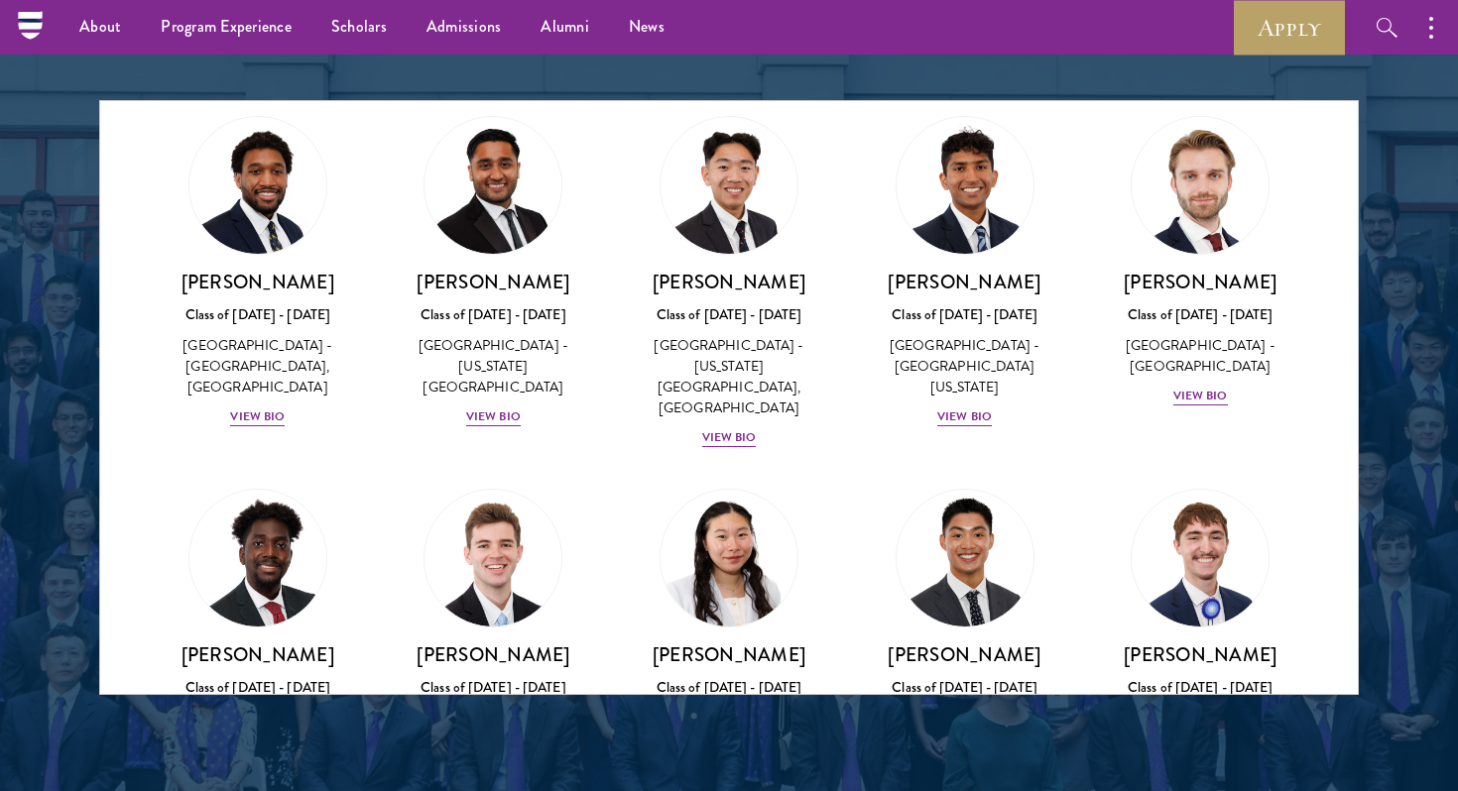
scroll to position [3559, 0]
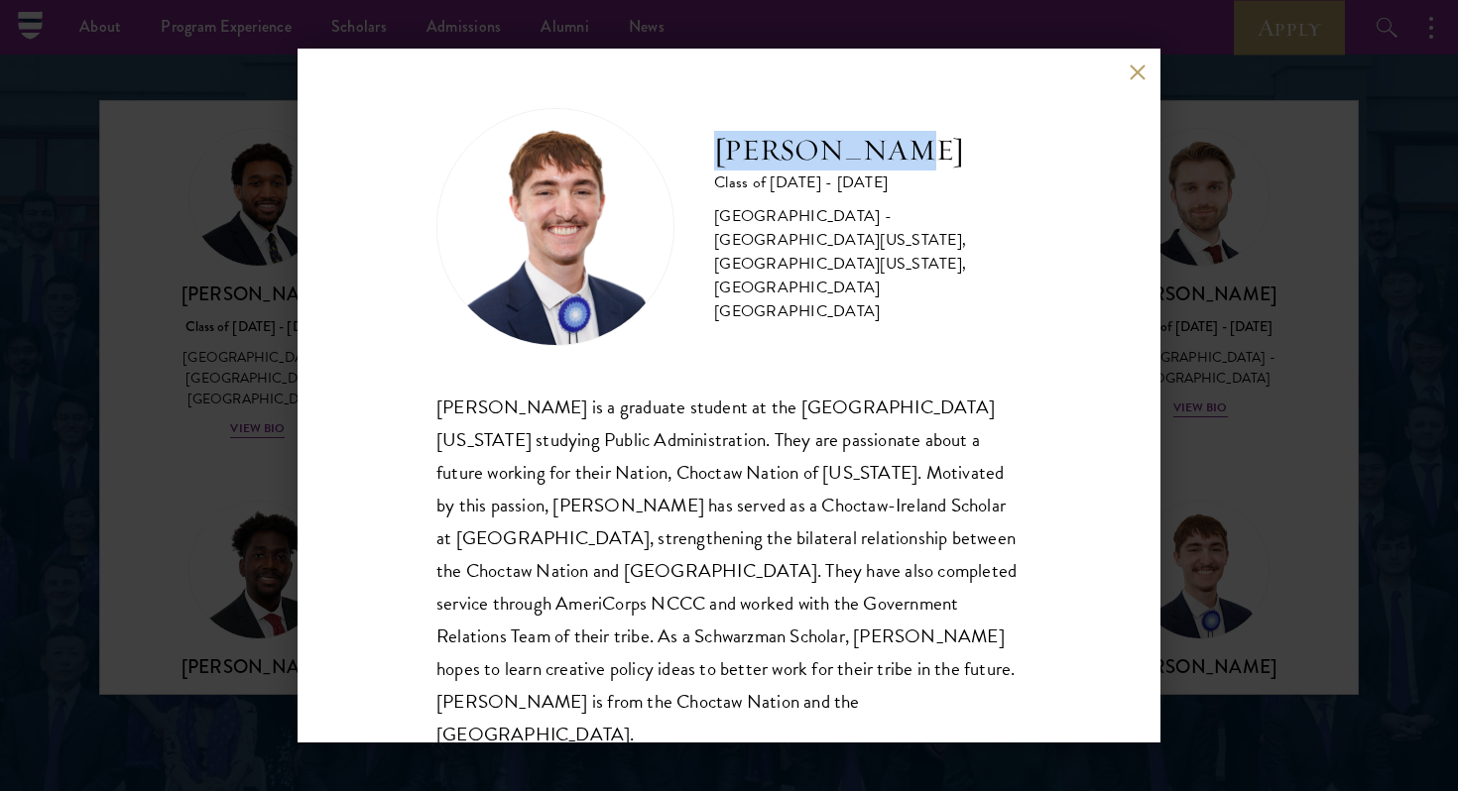
drag, startPoint x: 715, startPoint y: 177, endPoint x: 936, endPoint y: 160, distance: 221.8
click at [936, 160] on h2 "Austin West" at bounding box center [867, 151] width 307 height 40
copy h2 "Austin West"
